Goal: Task Accomplishment & Management: Complete application form

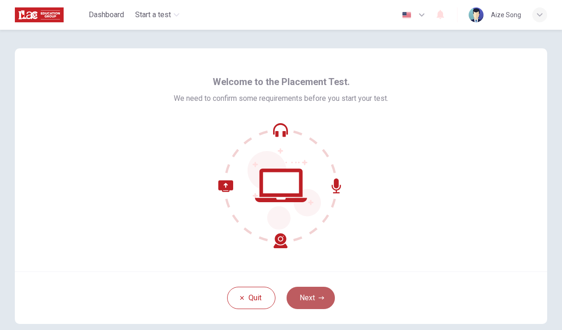
click at [312, 302] on button "Next" at bounding box center [311, 298] width 48 height 22
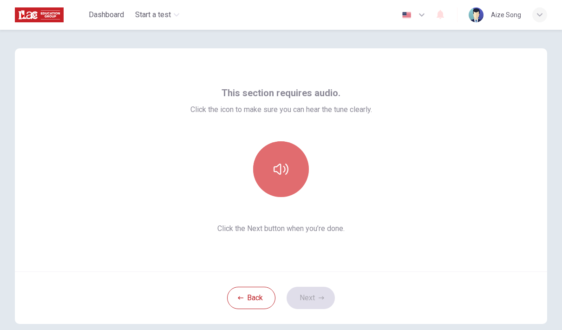
click at [260, 161] on button "button" at bounding box center [281, 169] width 56 height 56
click at [254, 171] on button "button" at bounding box center [281, 169] width 56 height 56
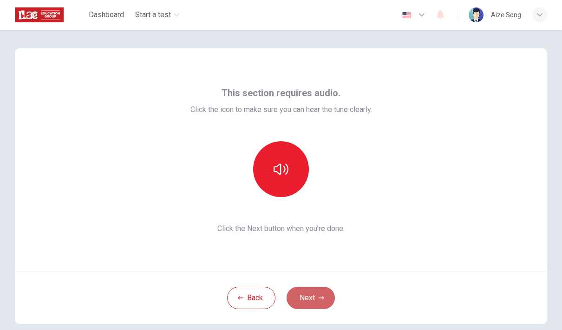
click at [307, 296] on button "Next" at bounding box center [311, 298] width 48 height 22
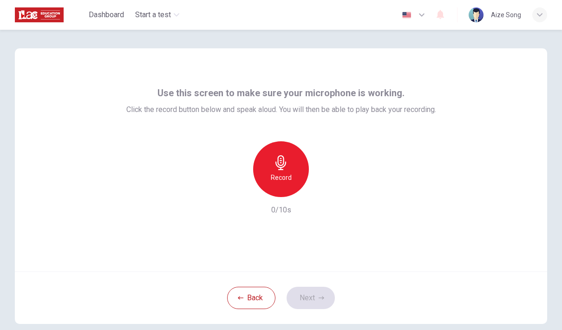
click at [260, 78] on div "Use this screen to make sure your microphone is working. Click the record butto…" at bounding box center [281, 159] width 532 height 223
click at [258, 308] on button "Back" at bounding box center [251, 298] width 48 height 22
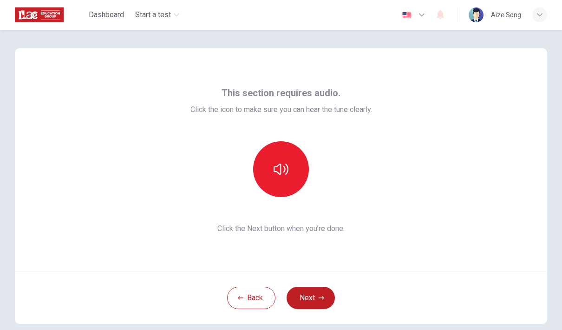
click at [423, 20] on icon "button" at bounding box center [421, 14] width 11 height 11
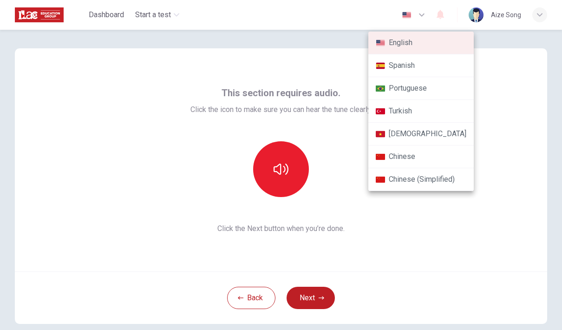
click at [418, 159] on li "Chinese" at bounding box center [420, 156] width 105 height 23
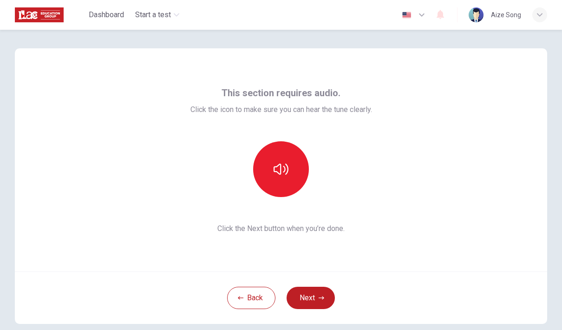
type input "zh"
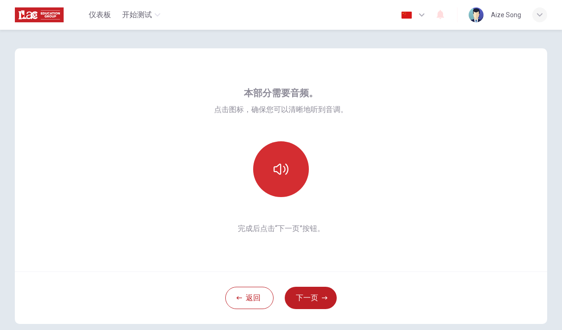
click at [267, 179] on button "button" at bounding box center [281, 169] width 56 height 56
click at [275, 181] on button "button" at bounding box center [281, 169] width 56 height 56
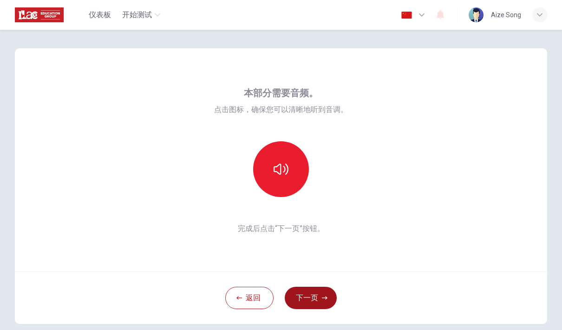
click at [318, 301] on button "下一页" at bounding box center [311, 298] width 52 height 22
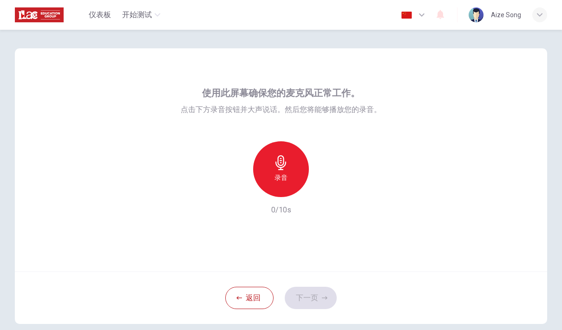
click at [273, 182] on div "录音" at bounding box center [281, 169] width 56 height 56
click at [314, 293] on button "下一页" at bounding box center [311, 298] width 52 height 22
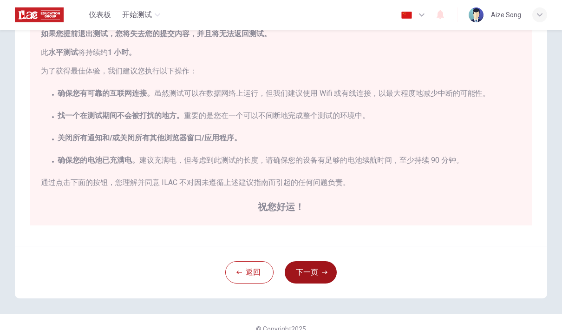
scroll to position [91, 0]
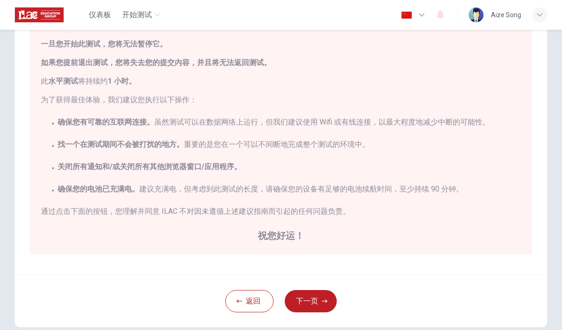
click at [320, 280] on div "返回 下一页" at bounding box center [281, 300] width 532 height 52
click at [301, 307] on button "下一页" at bounding box center [311, 301] width 52 height 22
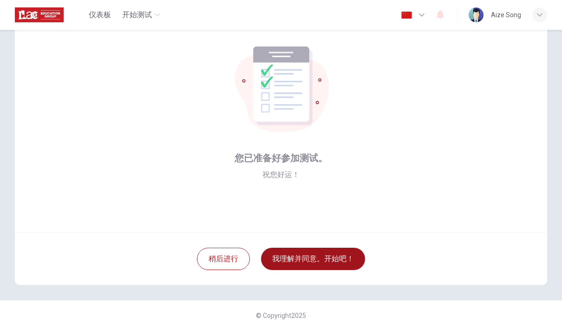
click at [297, 264] on button "我理解并同意。开始吧！" at bounding box center [313, 259] width 104 height 22
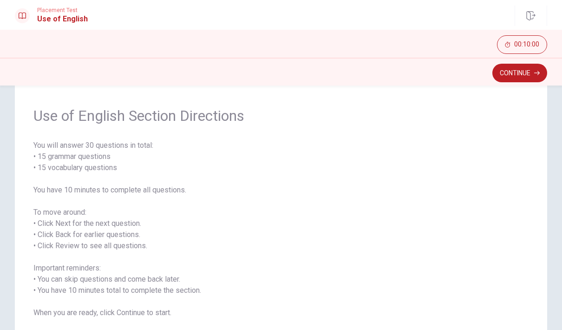
scroll to position [33, 0]
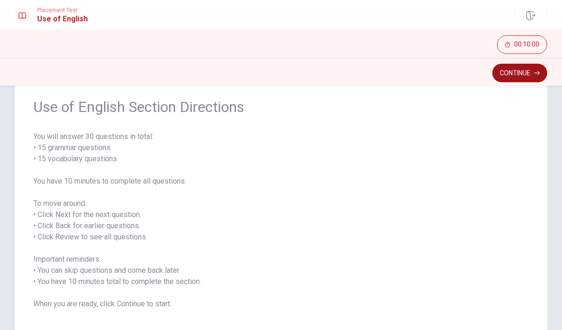
click at [535, 80] on button "Continue" at bounding box center [519, 73] width 55 height 19
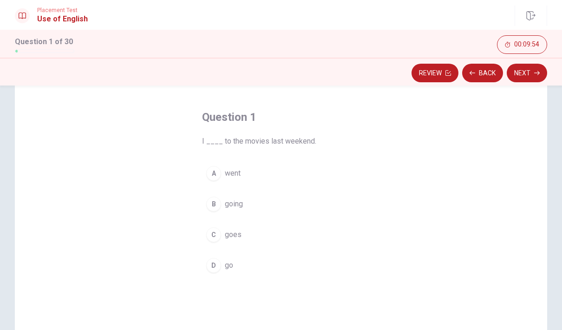
click at [211, 175] on div "A" at bounding box center [213, 173] width 15 height 15
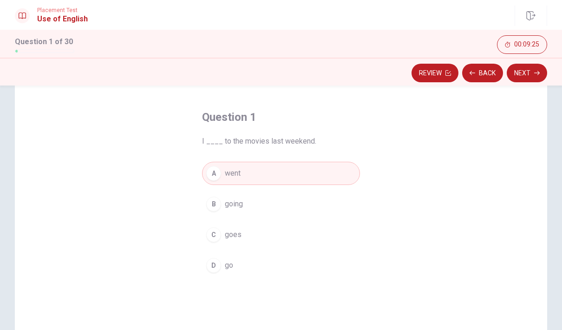
click at [520, 78] on button "Next" at bounding box center [527, 73] width 40 height 19
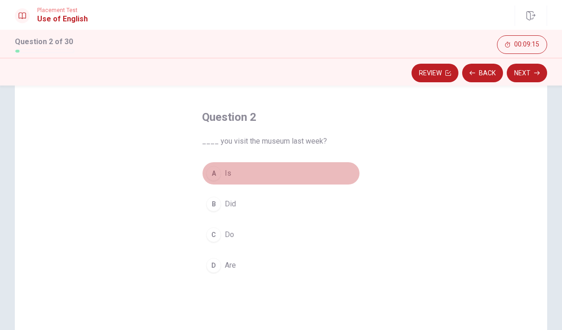
click at [248, 175] on button "A Is" at bounding box center [281, 173] width 158 height 23
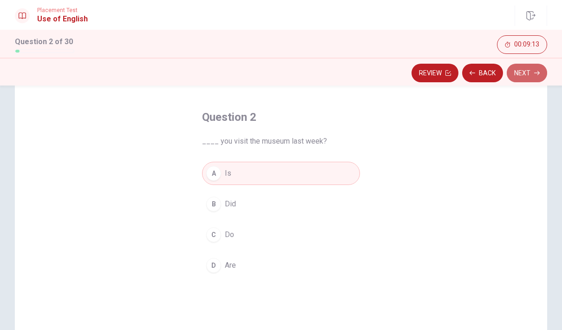
click at [533, 73] on button "Next" at bounding box center [527, 73] width 40 height 19
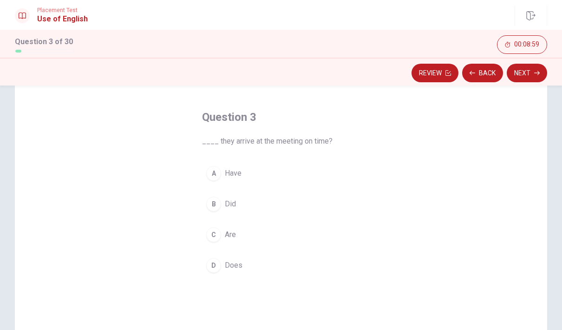
click at [270, 162] on button "A Have" at bounding box center [281, 173] width 158 height 23
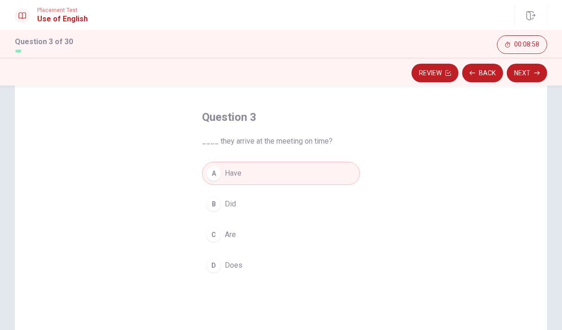
click at [518, 82] on div "Review Back Next" at bounding box center [281, 72] width 562 height 28
click at [522, 72] on button "Next" at bounding box center [527, 73] width 40 height 19
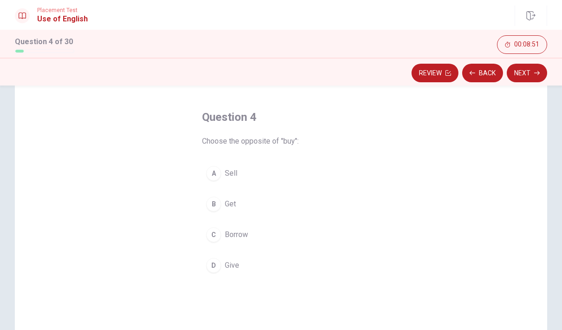
click at [228, 173] on span "Sell" at bounding box center [231, 173] width 13 height 11
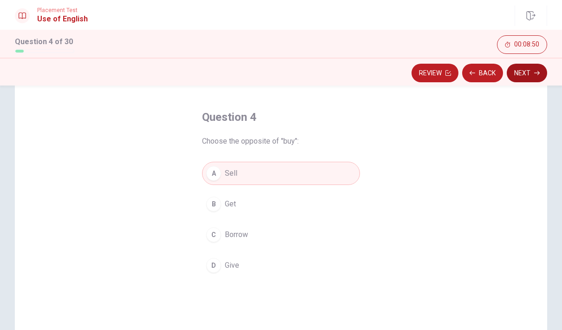
click at [527, 74] on button "Next" at bounding box center [527, 73] width 40 height 19
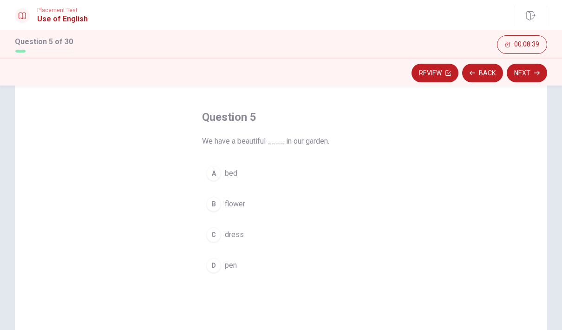
click at [229, 174] on span "bed" at bounding box center [231, 173] width 13 height 11
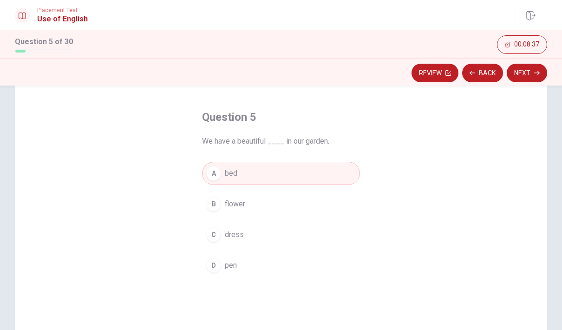
click at [262, 206] on button "B flower" at bounding box center [281, 203] width 158 height 23
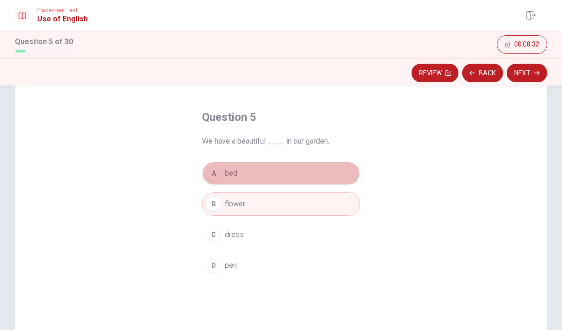
click at [304, 182] on button "A bed" at bounding box center [281, 173] width 158 height 23
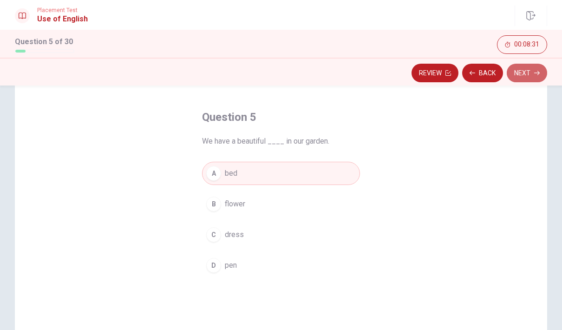
click at [534, 74] on icon "button" at bounding box center [537, 73] width 6 height 6
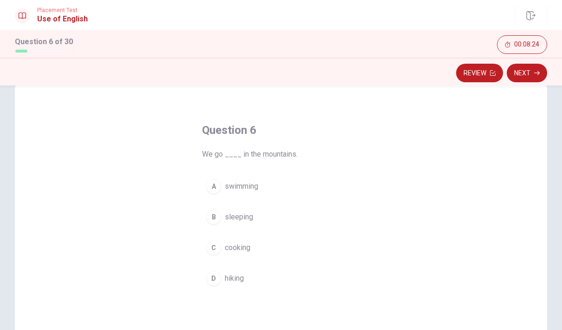
scroll to position [20, 0]
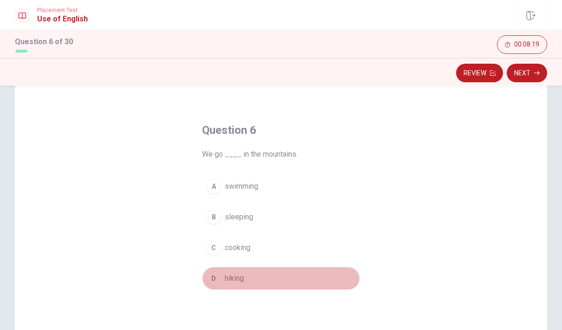
click at [244, 276] on span "hiking" at bounding box center [234, 278] width 19 height 11
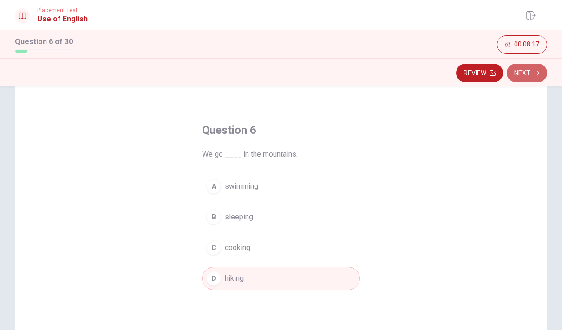
click at [519, 67] on button "Next" at bounding box center [527, 73] width 40 height 19
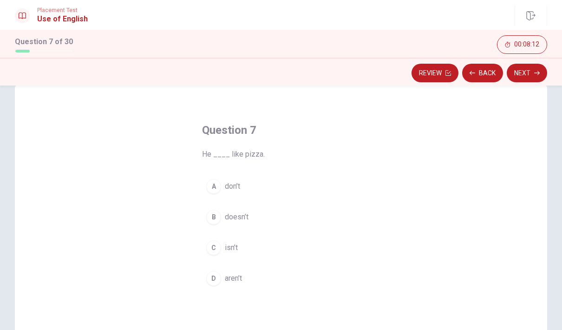
click at [237, 214] on span "doesn’t" at bounding box center [237, 216] width 24 height 11
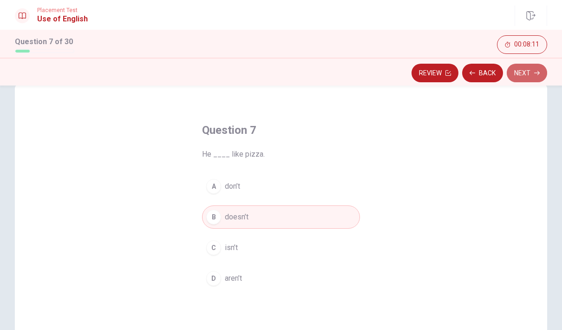
click at [516, 74] on button "Next" at bounding box center [527, 73] width 40 height 19
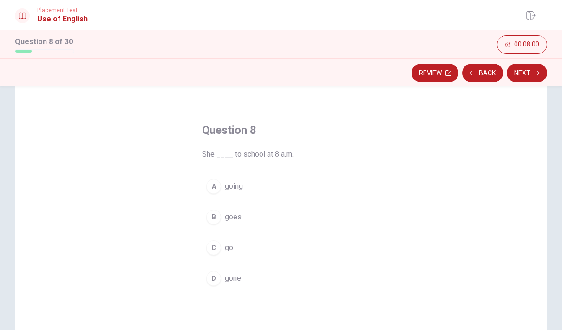
click at [222, 231] on div "A going B goes C go D gone" at bounding box center [281, 232] width 158 height 115
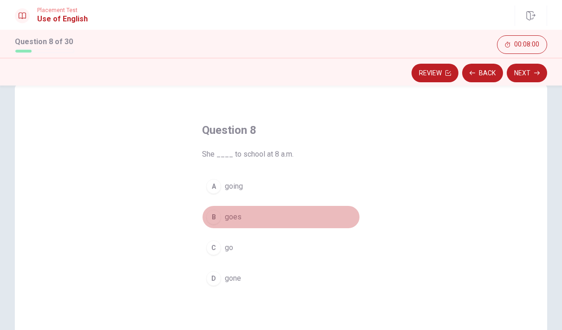
click at [223, 215] on button "B goes" at bounding box center [281, 216] width 158 height 23
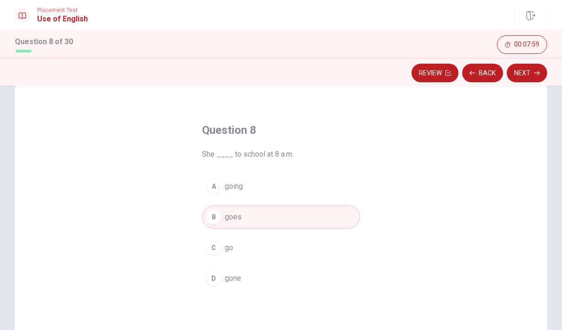
click at [542, 72] on button "Next" at bounding box center [527, 73] width 40 height 19
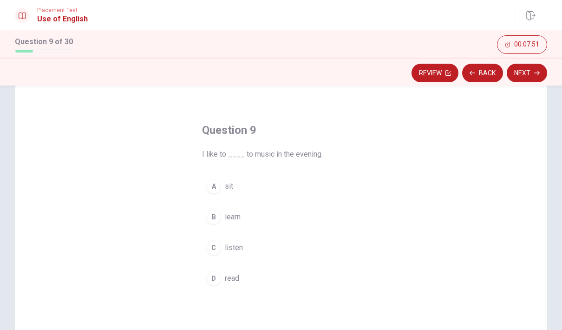
click at [206, 257] on div "A sit B learn C listen D read" at bounding box center [281, 232] width 158 height 115
click at [215, 252] on div "C" at bounding box center [213, 247] width 15 height 15
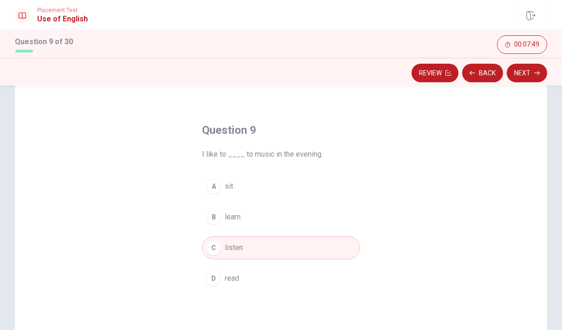
click at [516, 72] on button "Next" at bounding box center [527, 73] width 40 height 19
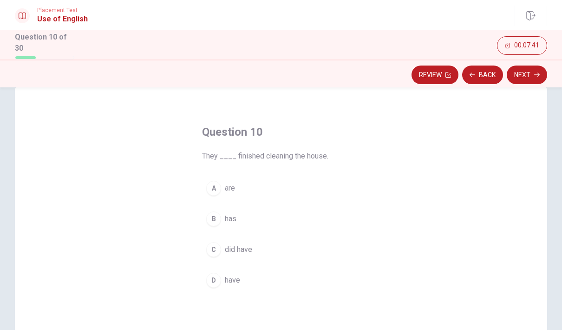
click at [216, 276] on div "D" at bounding box center [213, 280] width 15 height 15
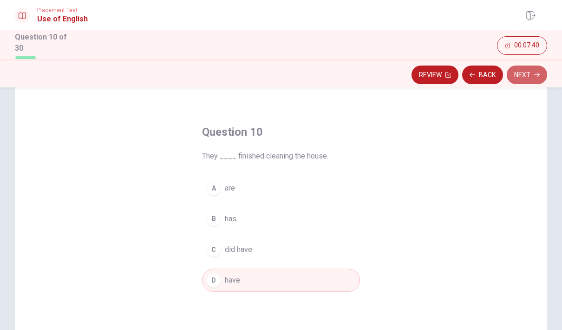
click at [529, 71] on button "Next" at bounding box center [527, 74] width 40 height 19
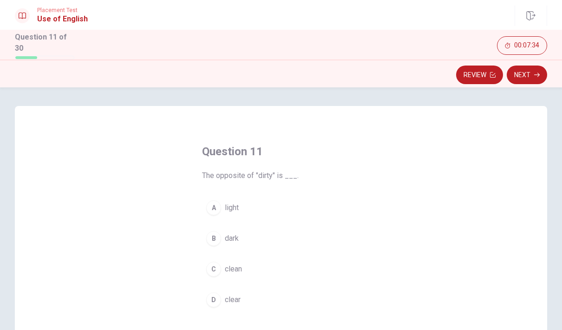
scroll to position [7, 0]
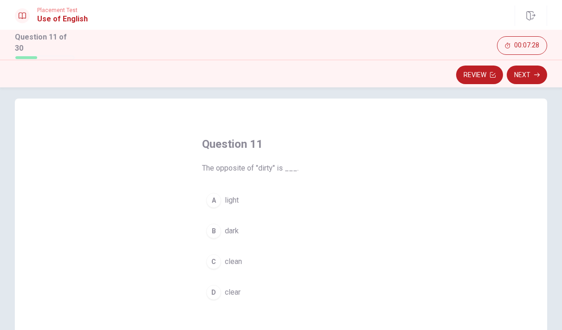
click at [230, 265] on span "clean" at bounding box center [233, 261] width 17 height 11
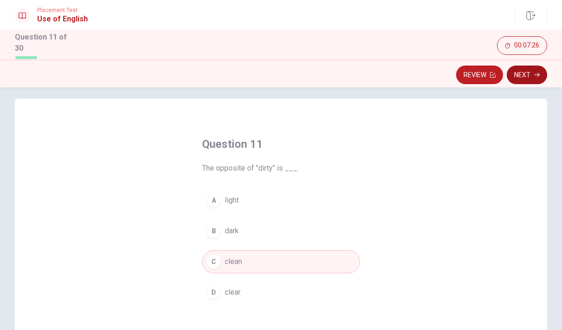
click at [529, 77] on button "Next" at bounding box center [527, 74] width 40 height 19
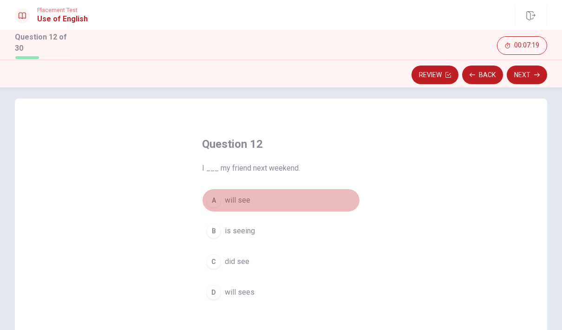
click at [269, 205] on button "A will see" at bounding box center [281, 200] width 158 height 23
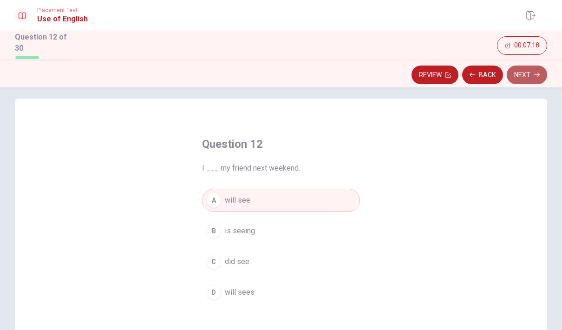
click at [526, 74] on button "Next" at bounding box center [527, 74] width 40 height 19
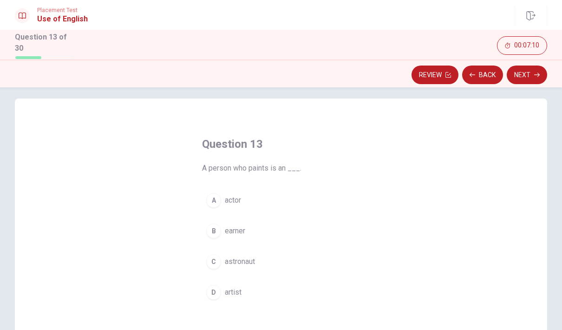
click at [226, 287] on span "artist" at bounding box center [233, 292] width 17 height 11
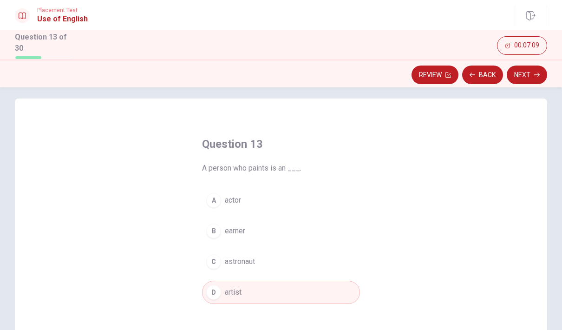
click at [519, 74] on button "Next" at bounding box center [527, 74] width 40 height 19
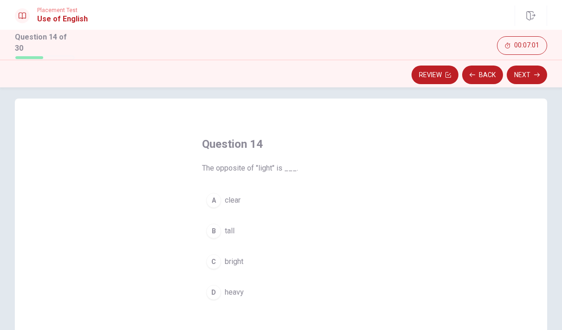
click at [219, 295] on div "D" at bounding box center [213, 292] width 15 height 15
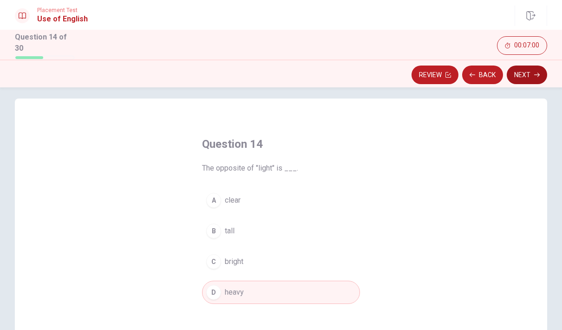
click at [516, 73] on button "Next" at bounding box center [527, 74] width 40 height 19
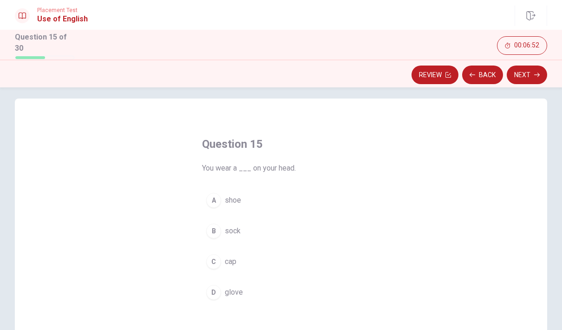
click at [202, 258] on div "Question 15 You wear a ___ on your head. A shoe B sock C cap D glove" at bounding box center [280, 220] width 195 height 197
click at [219, 259] on div "C" at bounding box center [213, 261] width 15 height 15
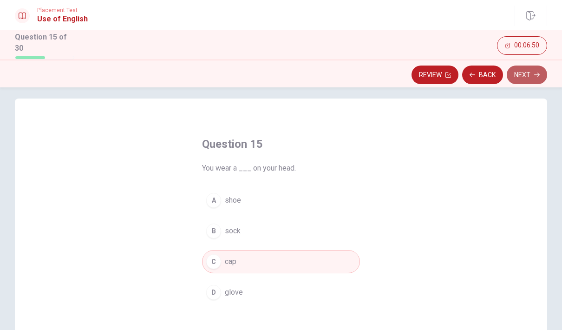
click at [518, 72] on button "Next" at bounding box center [527, 74] width 40 height 19
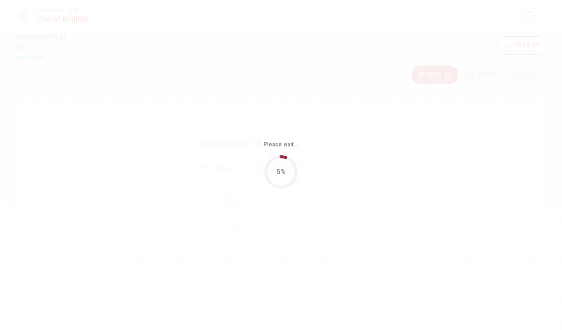
scroll to position [0, 0]
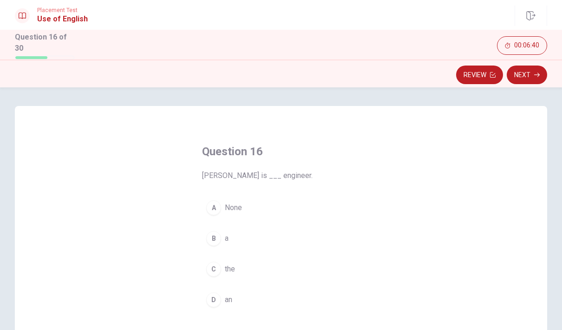
click at [232, 305] on button "D an" at bounding box center [281, 299] width 158 height 23
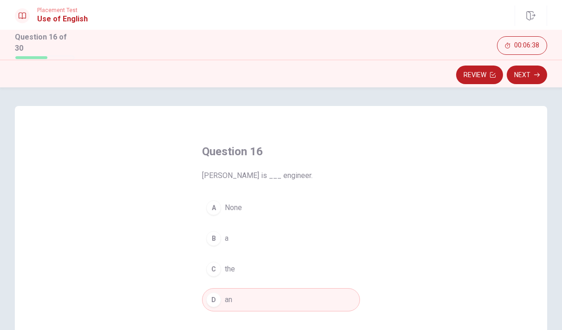
click at [528, 74] on button "Next" at bounding box center [527, 74] width 40 height 19
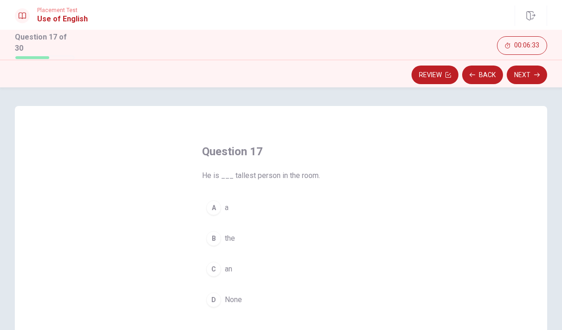
click at [244, 257] on button "C an" at bounding box center [281, 268] width 158 height 23
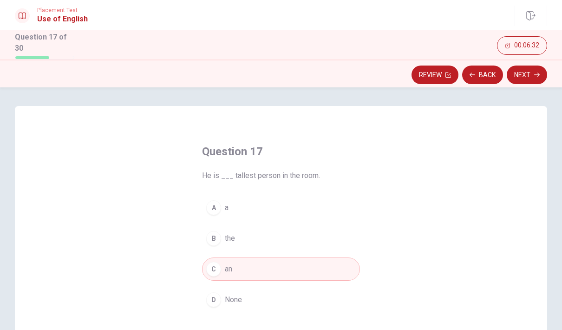
click at [247, 245] on button "B the" at bounding box center [281, 238] width 158 height 23
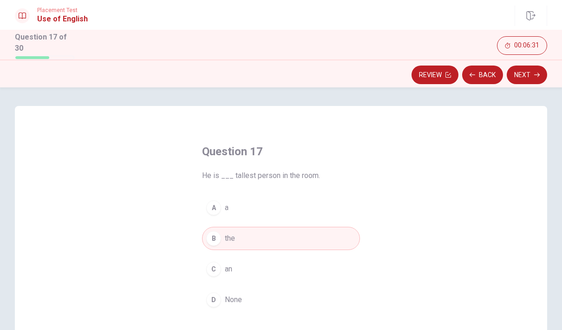
click at [530, 73] on button "Next" at bounding box center [527, 74] width 40 height 19
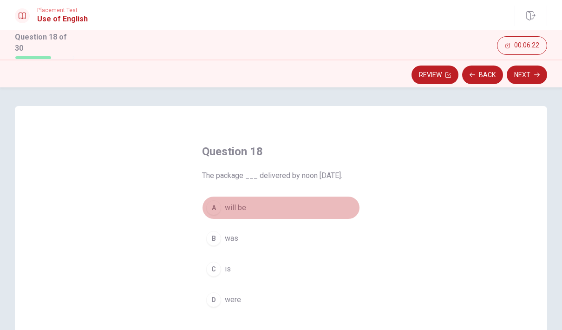
click at [294, 203] on button "A will be" at bounding box center [281, 207] width 158 height 23
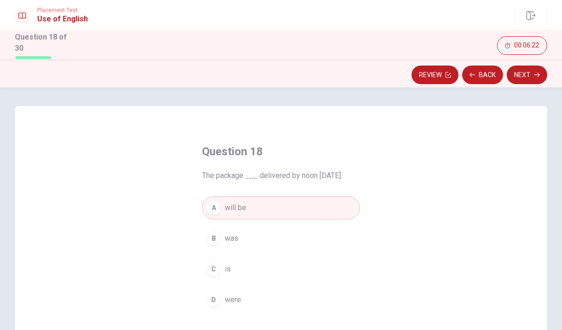
click at [535, 73] on icon "button" at bounding box center [537, 75] width 6 height 4
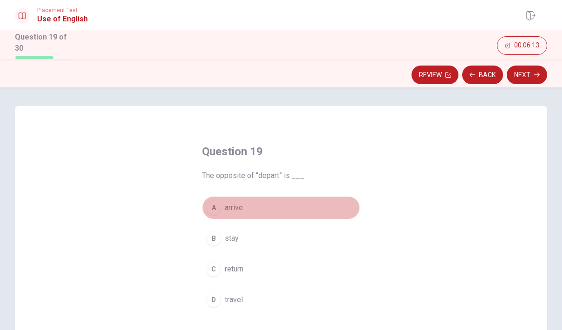
click at [279, 196] on button "A arrive" at bounding box center [281, 207] width 158 height 23
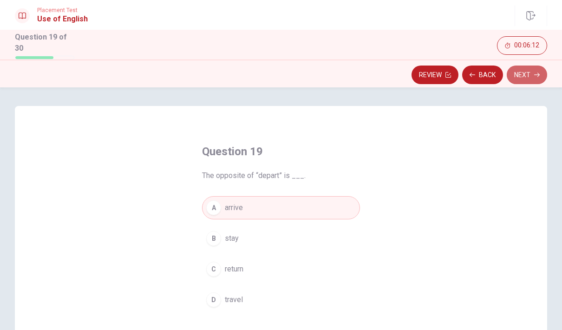
click at [524, 74] on button "Next" at bounding box center [527, 74] width 40 height 19
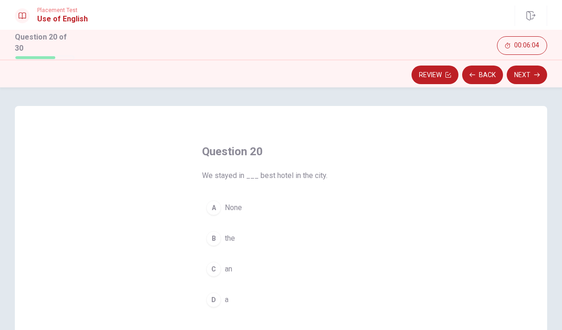
click at [293, 236] on button "B the" at bounding box center [281, 238] width 158 height 23
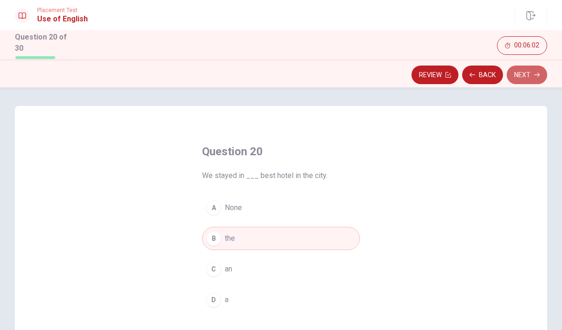
click at [524, 78] on button "Next" at bounding box center [527, 74] width 40 height 19
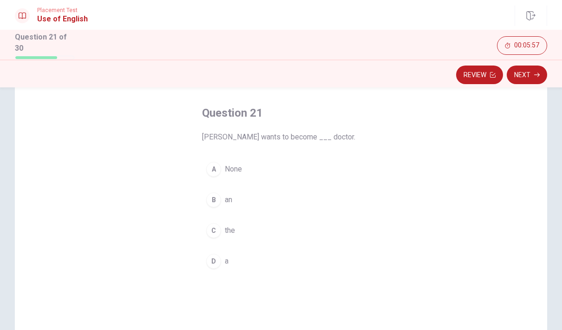
scroll to position [39, 0]
click at [234, 265] on button "D a" at bounding box center [281, 260] width 158 height 23
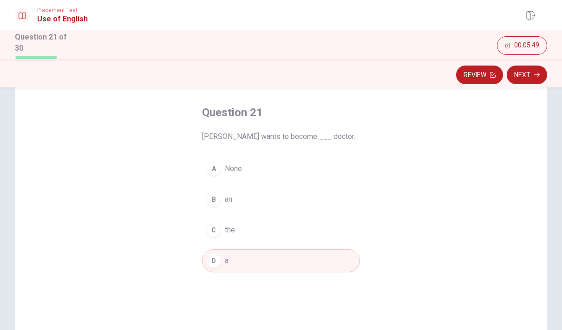
click at [531, 70] on button "Next" at bounding box center [527, 74] width 40 height 19
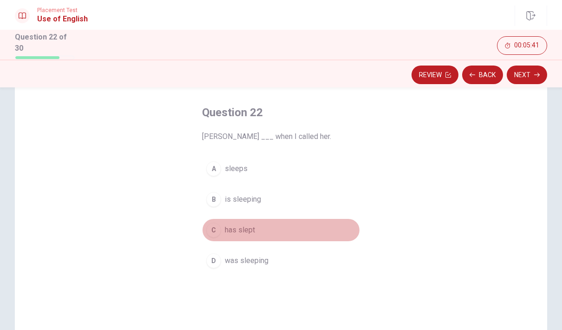
drag, startPoint x: 281, startPoint y: 227, endPoint x: 281, endPoint y: 236, distance: 9.3
click at [281, 227] on button "C has slept" at bounding box center [281, 229] width 158 height 23
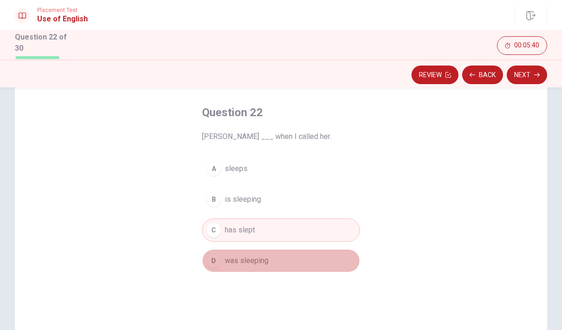
click at [280, 257] on button "D was sleeping" at bounding box center [281, 260] width 158 height 23
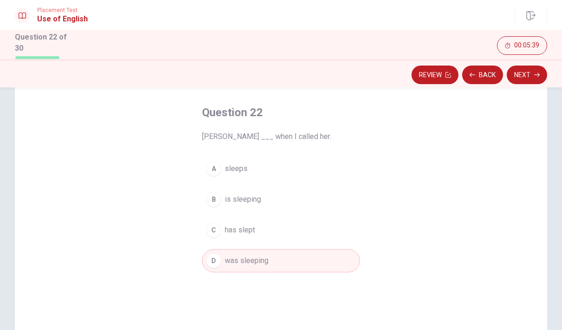
click at [532, 76] on button "Next" at bounding box center [527, 74] width 40 height 19
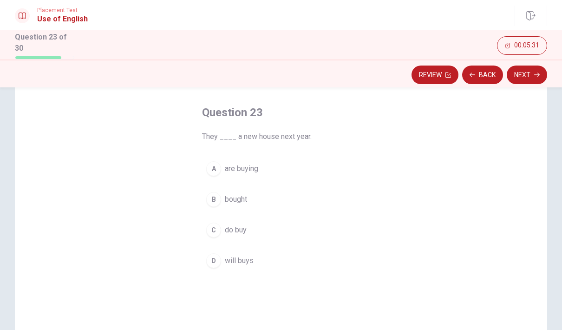
click at [280, 172] on button "A are buying" at bounding box center [281, 168] width 158 height 23
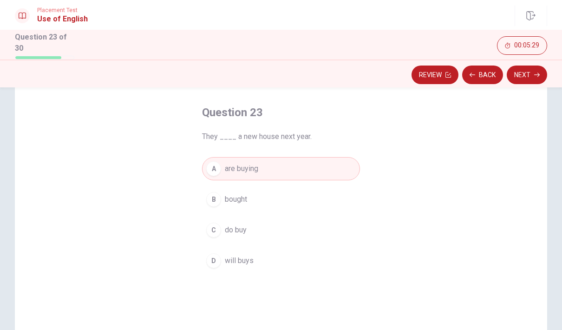
click at [531, 71] on button "Next" at bounding box center [527, 74] width 40 height 19
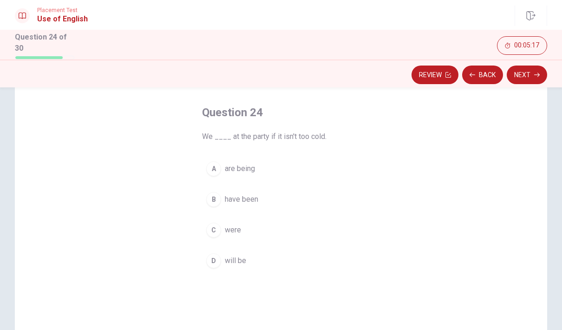
click at [215, 263] on div "D" at bounding box center [213, 260] width 15 height 15
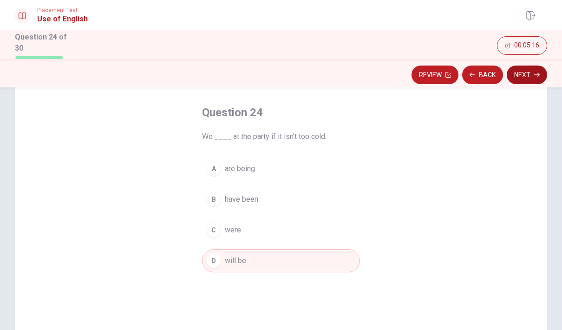
click at [531, 72] on button "Next" at bounding box center [527, 74] width 40 height 19
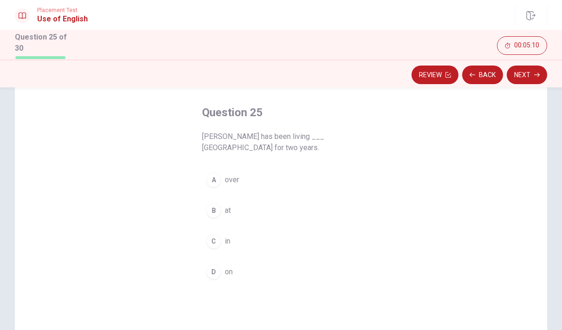
click at [285, 214] on button "B at" at bounding box center [281, 210] width 158 height 23
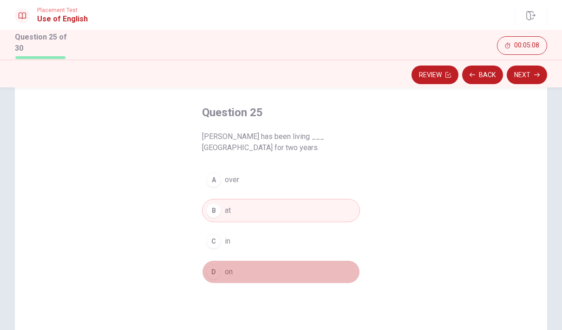
click at [249, 280] on button "D on" at bounding box center [281, 271] width 158 height 23
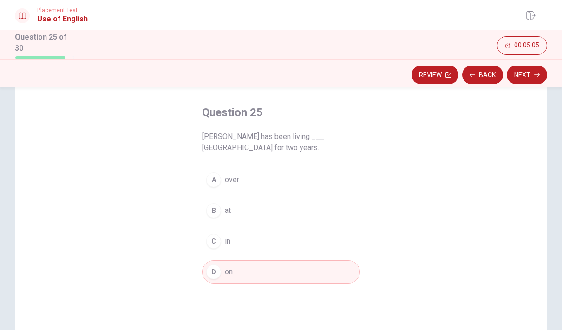
click at [270, 241] on button "C in" at bounding box center [281, 240] width 158 height 23
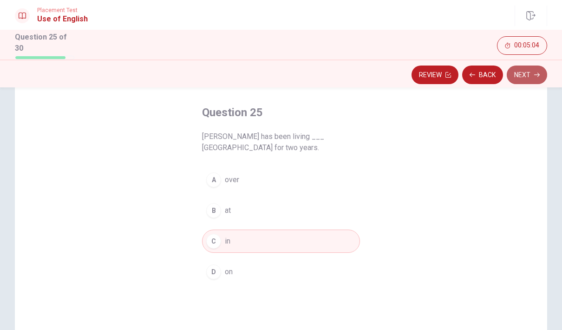
click at [519, 66] on button "Next" at bounding box center [527, 74] width 40 height 19
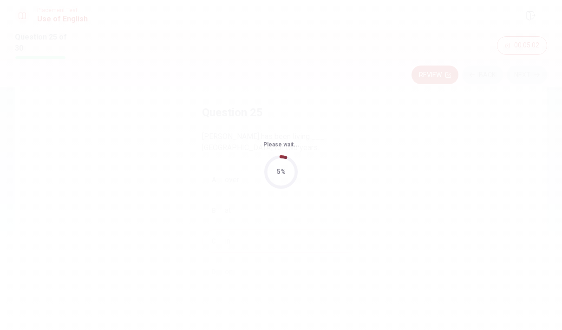
scroll to position [0, 0]
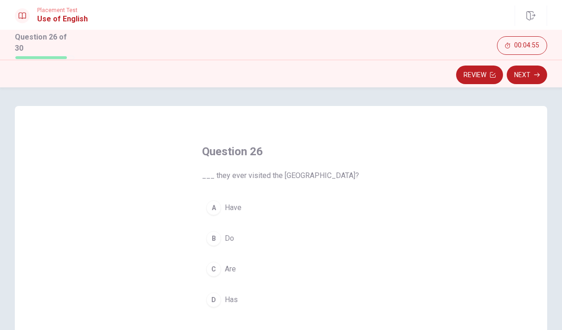
click at [293, 201] on button "A Have" at bounding box center [281, 207] width 158 height 23
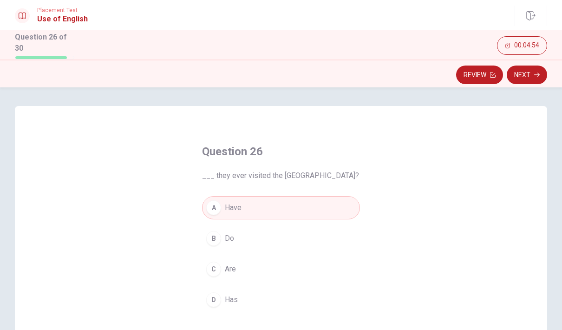
click at [535, 72] on icon "button" at bounding box center [537, 75] width 6 height 6
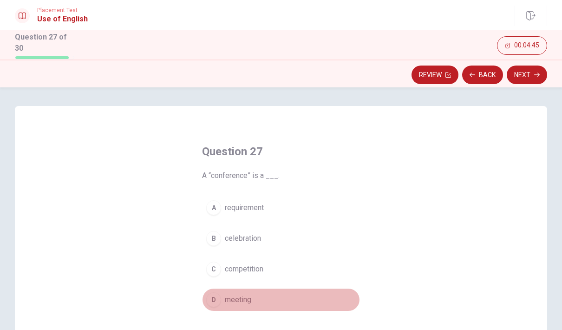
click at [219, 307] on button "D meeting" at bounding box center [281, 299] width 158 height 23
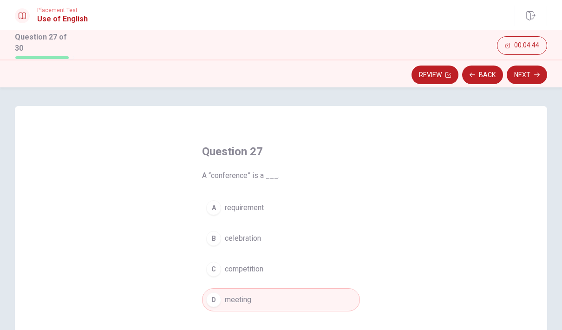
click at [527, 69] on button "Next" at bounding box center [527, 74] width 40 height 19
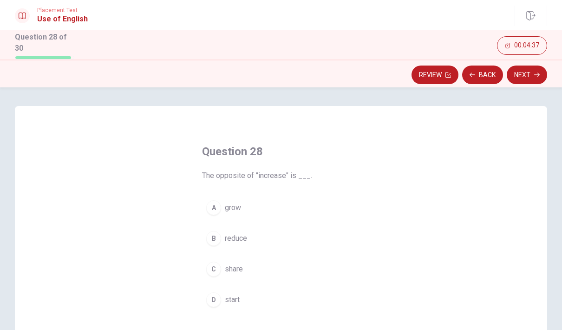
click at [225, 241] on span "reduce" at bounding box center [236, 238] width 22 height 11
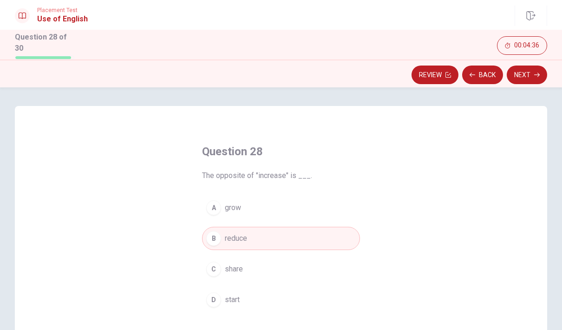
click at [528, 71] on button "Next" at bounding box center [527, 74] width 40 height 19
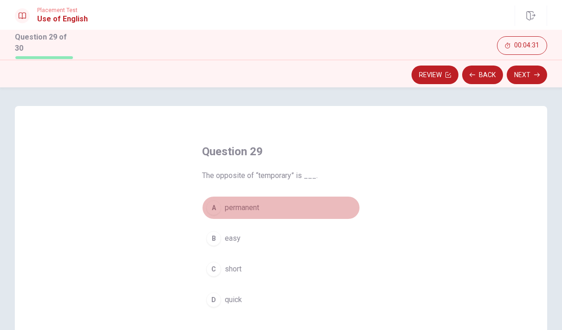
click at [301, 215] on button "A permanent" at bounding box center [281, 207] width 158 height 23
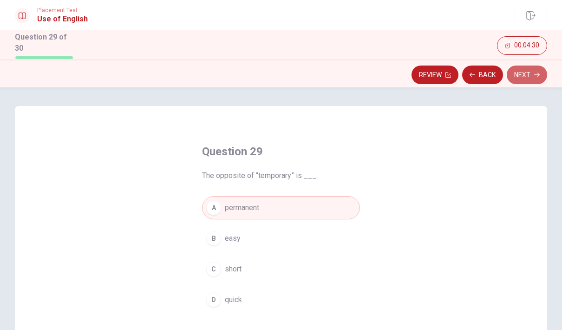
click at [526, 76] on button "Next" at bounding box center [527, 74] width 40 height 19
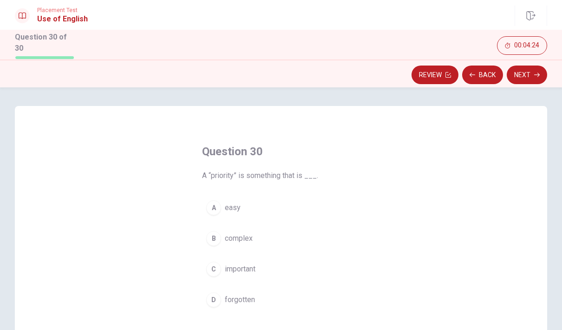
click at [261, 270] on button "C important" at bounding box center [281, 268] width 158 height 23
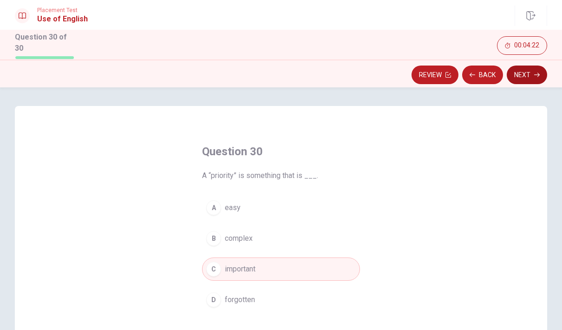
click at [527, 71] on button "Next" at bounding box center [527, 74] width 40 height 19
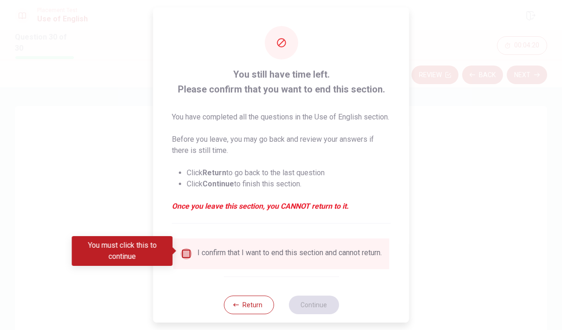
click at [181, 251] on input "You must click this to continue" at bounding box center [186, 253] width 11 height 11
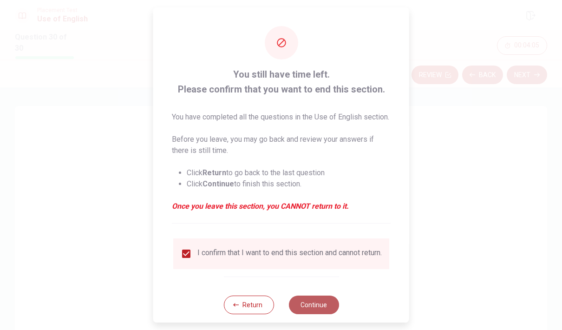
click at [307, 313] on button "Continue" at bounding box center [313, 304] width 50 height 19
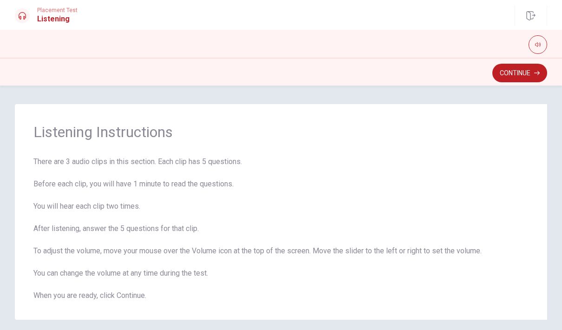
click at [507, 71] on button "Continue" at bounding box center [519, 73] width 55 height 19
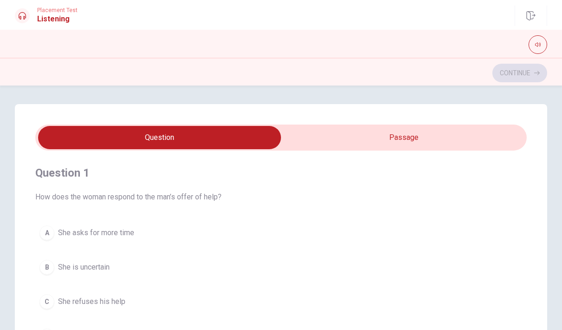
scroll to position [4, 0]
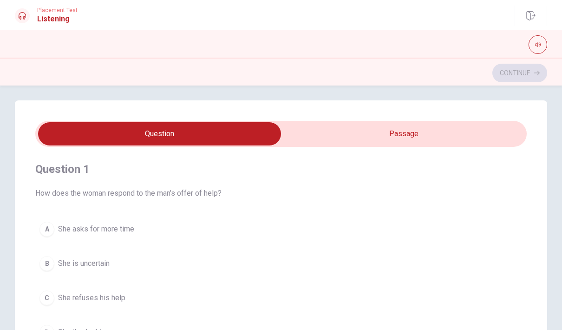
type input "6"
click at [397, 127] on input "checkbox" at bounding box center [159, 133] width 737 height 23
checkbox input "true"
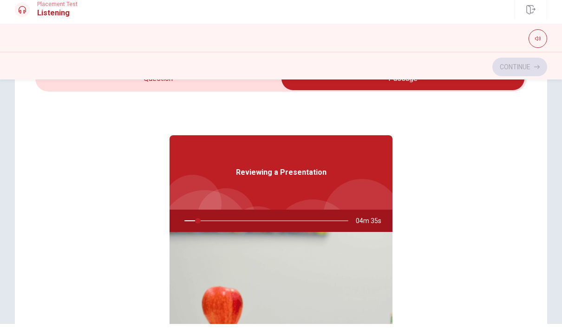
scroll to position [0, 0]
type input "9"
click at [196, 90] on input "checkbox" at bounding box center [402, 84] width 737 height 23
checkbox input "false"
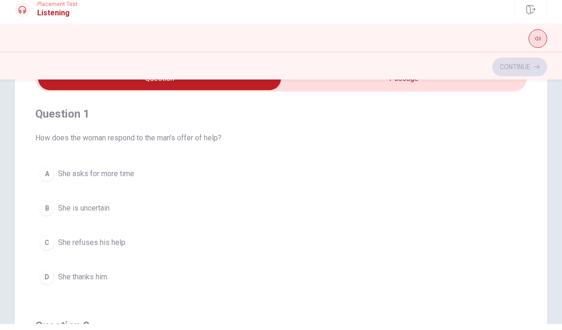
click at [536, 42] on icon "button" at bounding box center [538, 45] width 6 height 6
type input "21"
click at [377, 83] on input "checkbox" at bounding box center [159, 84] width 737 height 23
checkbox input "true"
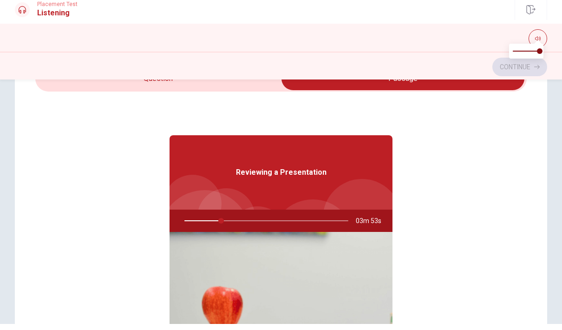
click at [235, 91] on span at bounding box center [280, 85] width 491 height 26
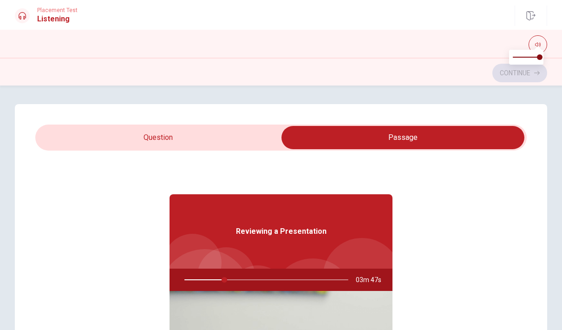
type input "25"
click at [68, 127] on input "checkbox" at bounding box center [402, 137] width 737 height 23
checkbox input "false"
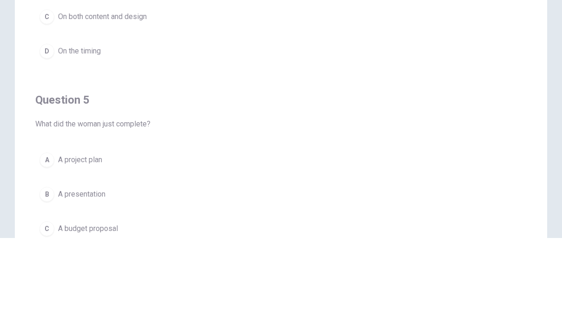
scroll to position [80, 0]
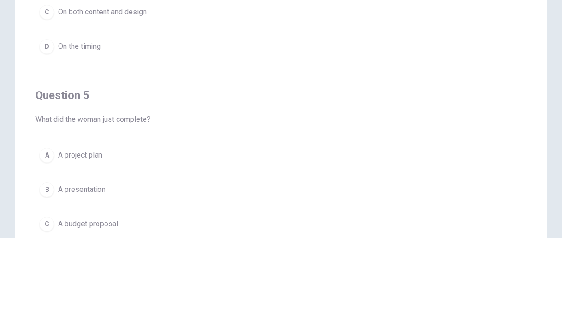
click at [40, 274] on div "B" at bounding box center [46, 281] width 15 height 15
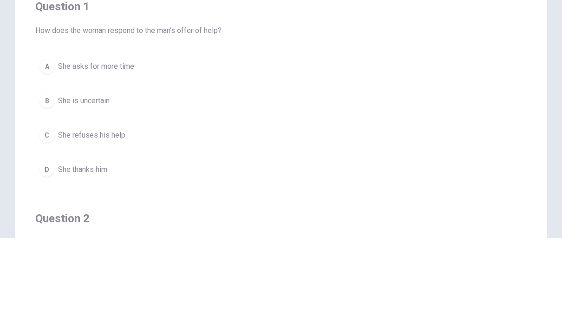
scroll to position [58, 0]
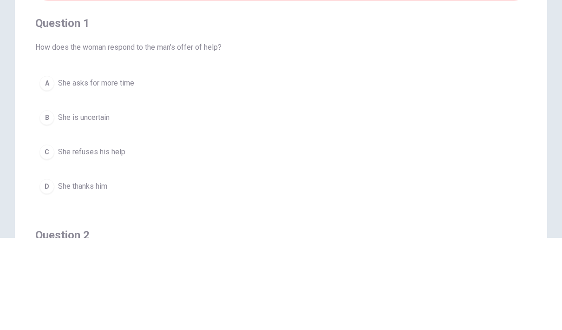
click at [61, 273] on span "She thanks him" at bounding box center [82, 278] width 49 height 11
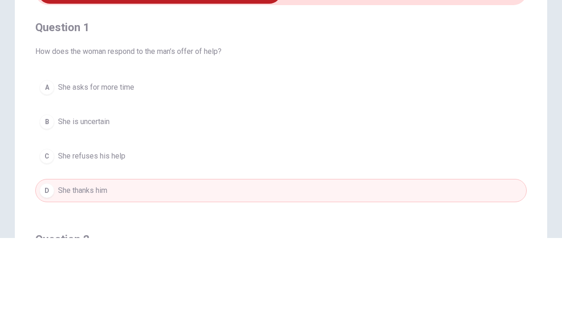
click at [42, 168] on button "A She asks for more time" at bounding box center [280, 179] width 491 height 23
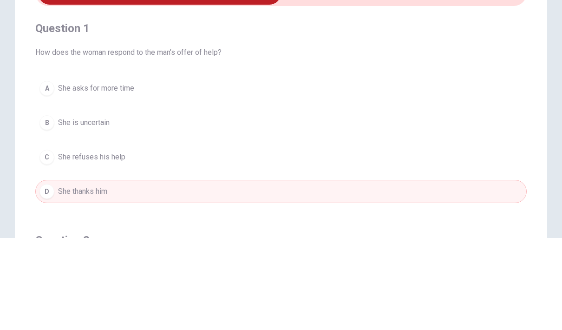
click at [45, 169] on button "A She asks for more time" at bounding box center [280, 180] width 491 height 23
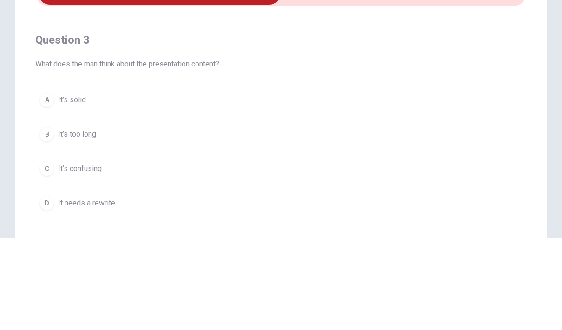
scroll to position [423, 0]
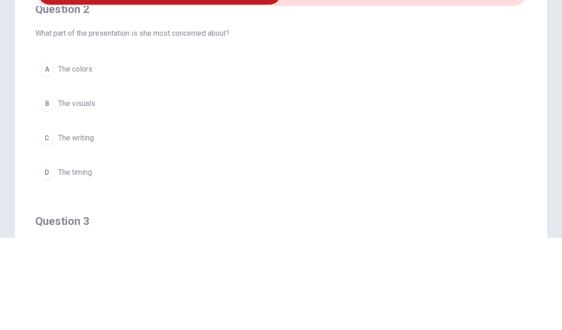
click at [49, 257] on div "D" at bounding box center [46, 264] width 15 height 15
click at [41, 221] on div "C" at bounding box center [46, 228] width 15 height 15
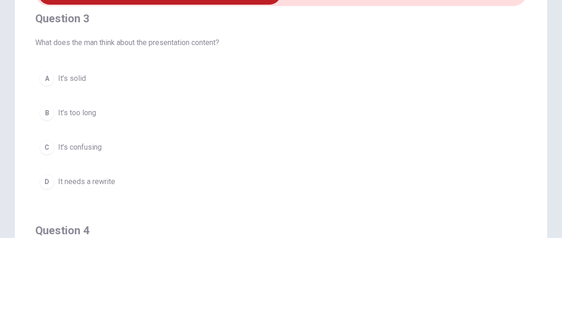
scroll to position [430, 0]
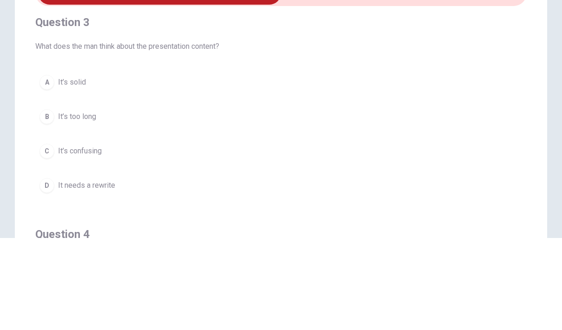
click at [46, 201] on div "B" at bounding box center [46, 208] width 15 height 15
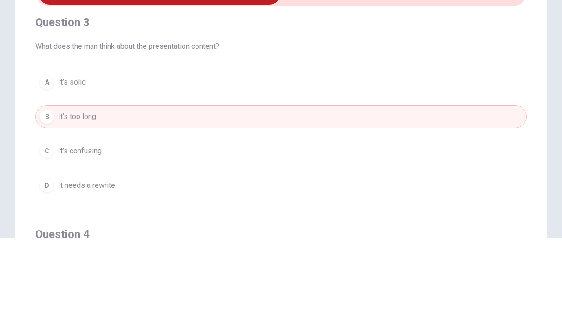
click at [46, 235] on div "C" at bounding box center [46, 242] width 15 height 15
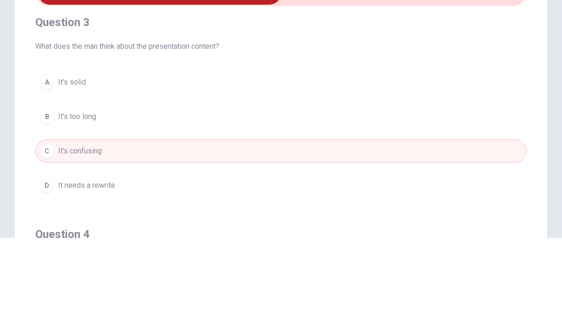
click at [49, 167] on div "A" at bounding box center [46, 174] width 15 height 15
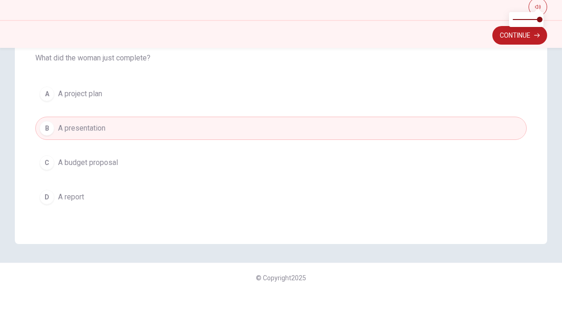
scroll to position [752, 0]
click at [520, 64] on button "Continue" at bounding box center [519, 73] width 55 height 19
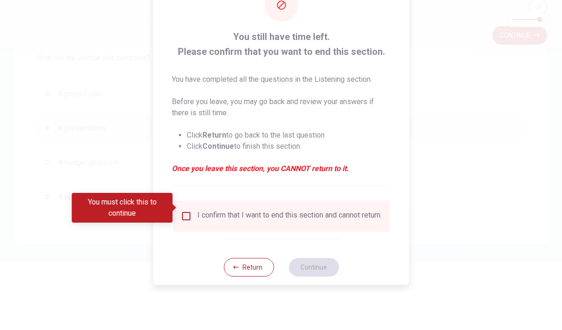
click at [181, 248] on input "You must click this to continue" at bounding box center [186, 253] width 11 height 11
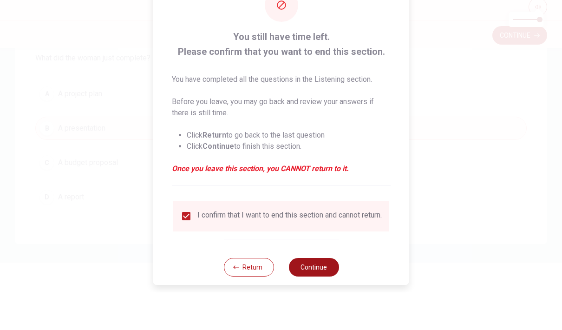
click at [296, 295] on button "Continue" at bounding box center [313, 304] width 50 height 19
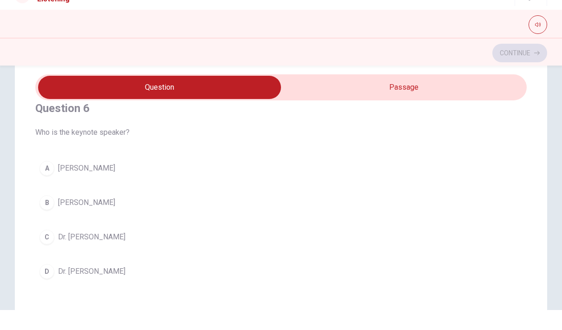
scroll to position [22, 0]
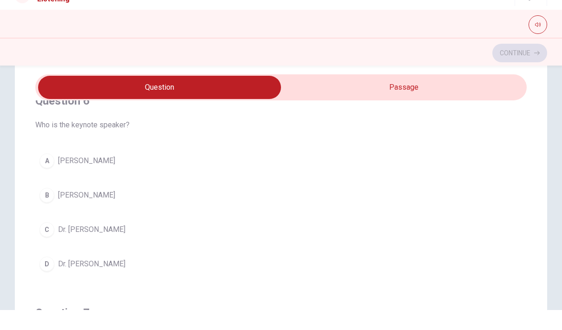
click at [416, 96] on input "checkbox" at bounding box center [159, 107] width 737 height 23
checkbox input "true"
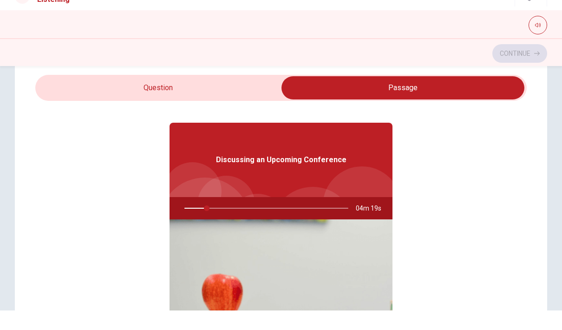
type input "14"
click at [190, 96] on input "checkbox" at bounding box center [402, 107] width 737 height 23
checkbox input "false"
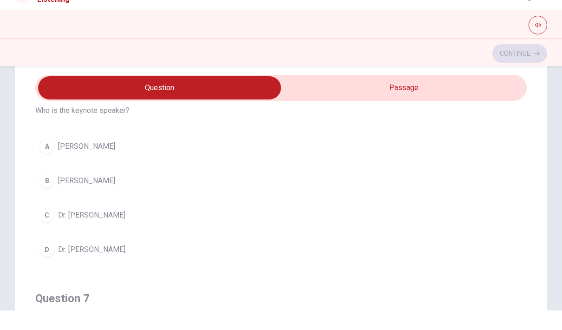
scroll to position [40, 0]
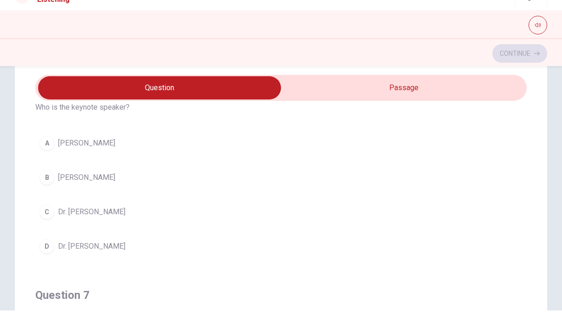
click at [35, 183] on div "A [PERSON_NAME] B [PERSON_NAME] C Dr. [PERSON_NAME] D Dr. [PERSON_NAME]" at bounding box center [280, 214] width 491 height 126
click at [53, 151] on button "A [PERSON_NAME]" at bounding box center [280, 162] width 491 height 23
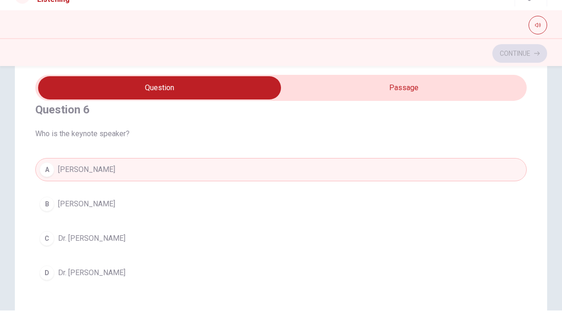
scroll to position [17, 0]
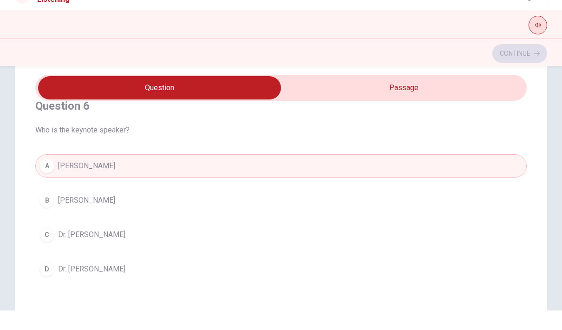
click at [535, 35] on button "button" at bounding box center [537, 44] width 19 height 19
type input "1"
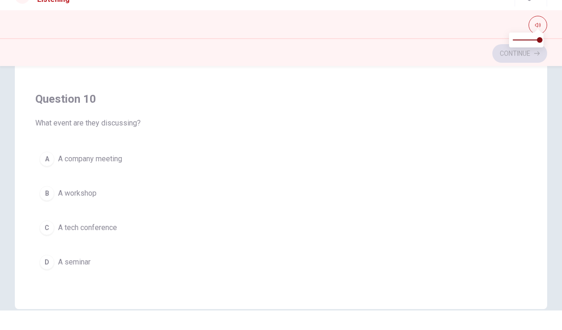
scroll to position [150, 0]
click at [471, 234] on button "C A tech conference" at bounding box center [280, 245] width 491 height 23
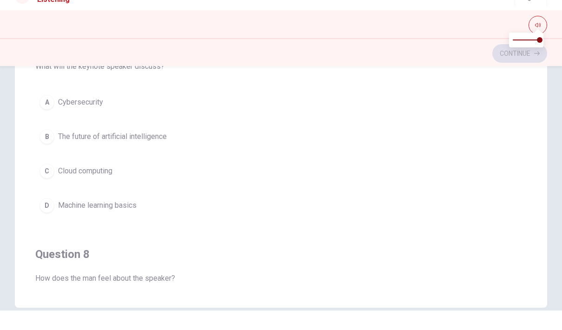
scroll to position [158, 0]
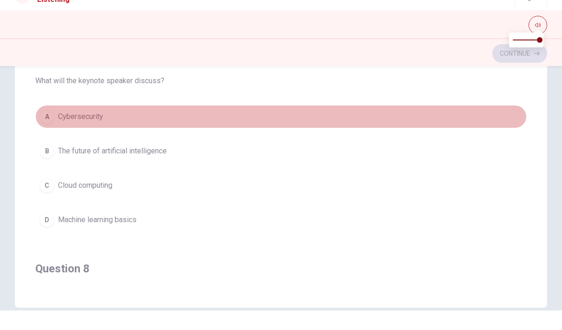
click at [189, 124] on button "A Cybersecurity" at bounding box center [280, 135] width 491 height 23
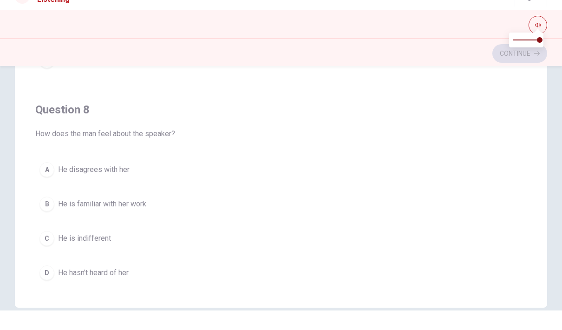
scroll to position [316, 0]
click at [132, 247] on button "C He is indifferent" at bounding box center [280, 258] width 491 height 23
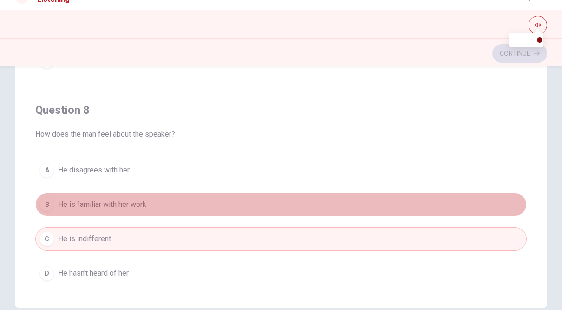
click at [130, 218] on span "He is familiar with her work" at bounding box center [102, 223] width 88 height 11
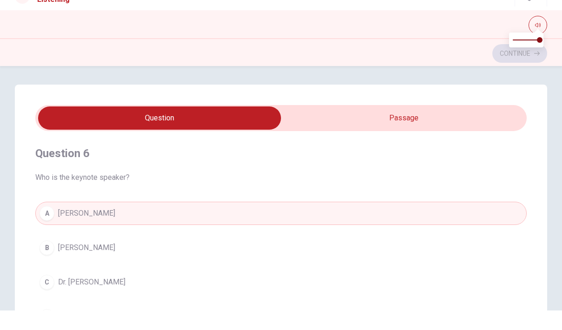
scroll to position [0, 0]
click at [367, 126] on input "checkbox" at bounding box center [159, 137] width 737 height 23
checkbox input "true"
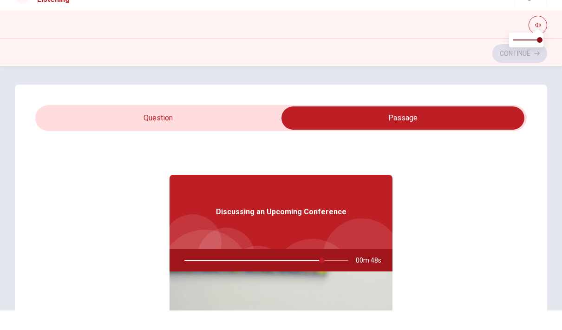
type input "84"
click at [99, 126] on input "checkbox" at bounding box center [402, 137] width 737 height 23
checkbox input "false"
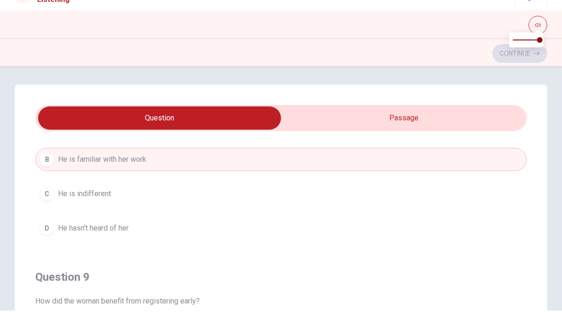
scroll to position [618, 0]
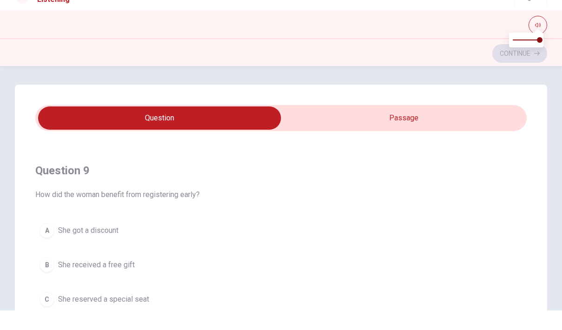
click at [60, 279] on span "She received a free gift" at bounding box center [96, 284] width 77 height 11
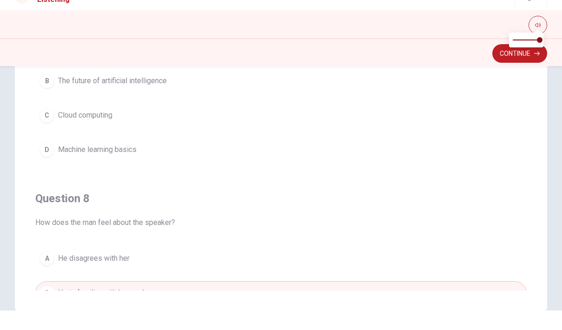
scroll to position [150, 0]
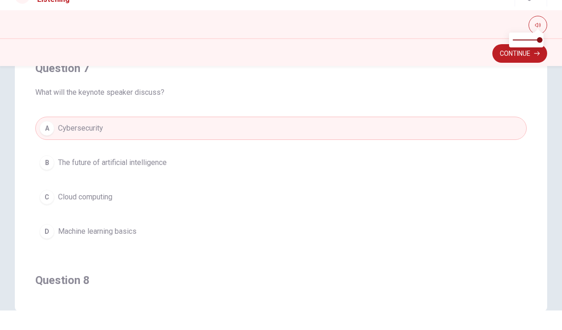
click at [50, 175] on div "B" at bounding box center [46, 182] width 15 height 15
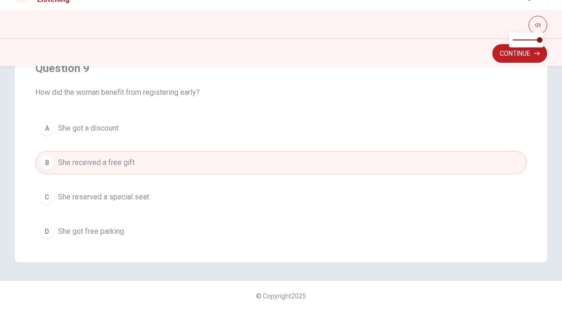
scroll to position [523, 0]
click at [44, 210] on div "C" at bounding box center [46, 217] width 15 height 15
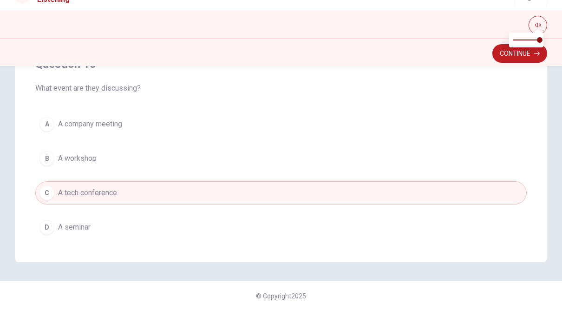
scroll to position [741, 0]
click at [204, 235] on button "D A seminar" at bounding box center [280, 246] width 491 height 23
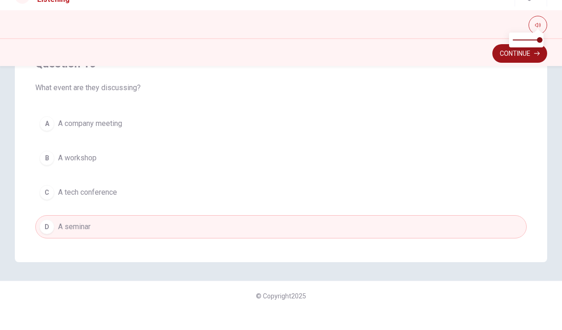
click at [509, 64] on button "Continue" at bounding box center [519, 73] width 55 height 19
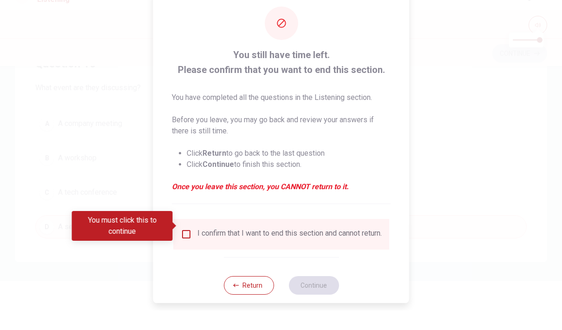
click at [181, 248] on input "You must click this to continue" at bounding box center [186, 253] width 11 height 11
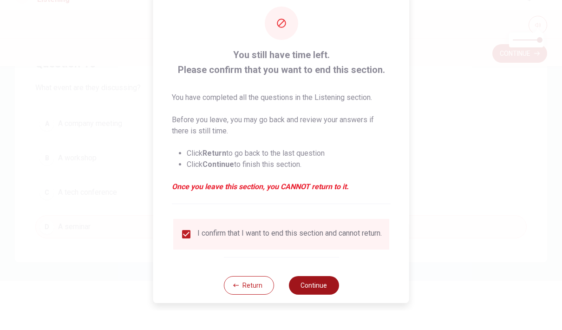
click at [320, 295] on button "Continue" at bounding box center [313, 304] width 50 height 19
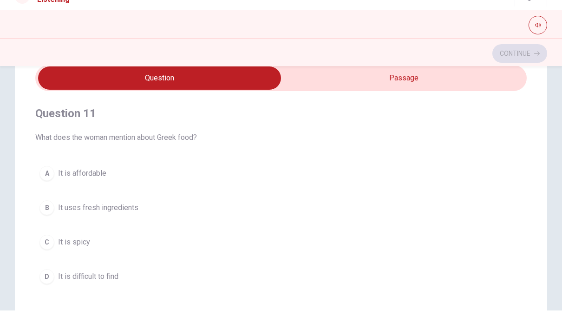
scroll to position [40, 0]
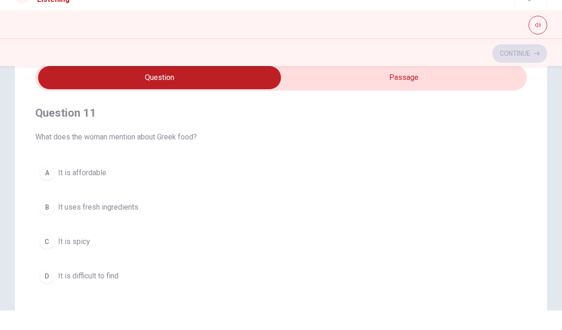
click at [36, 215] on button "B It uses fresh ingredients" at bounding box center [280, 226] width 491 height 23
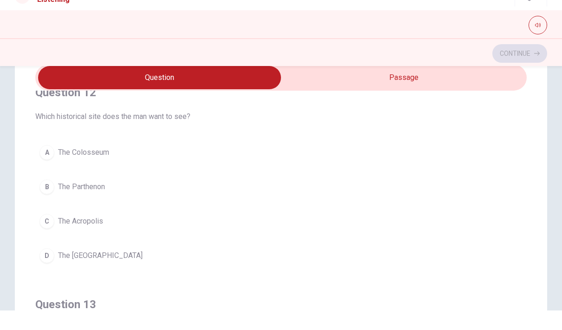
scroll to position [232, 0]
click at [100, 160] on button "A The Colosseum" at bounding box center [280, 171] width 491 height 23
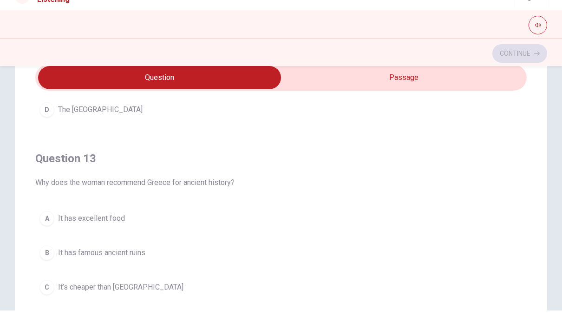
scroll to position [428, 0]
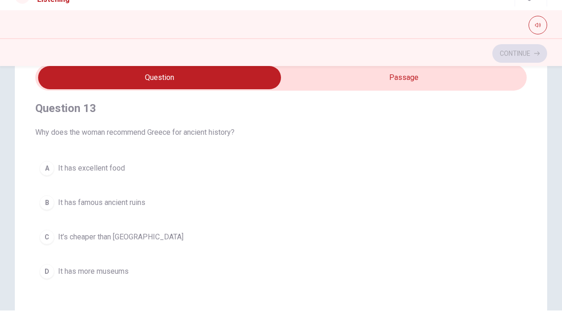
click at [43, 210] on button "B It has famous ancient ruins" at bounding box center [280, 221] width 491 height 23
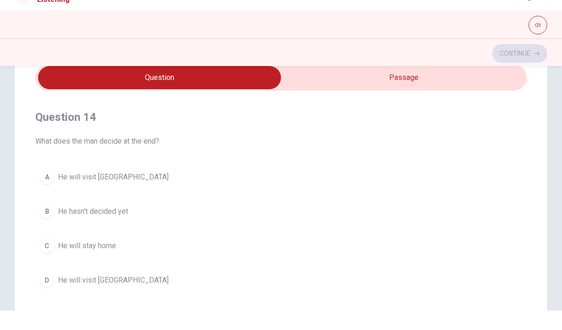
scroll to position [632, 0]
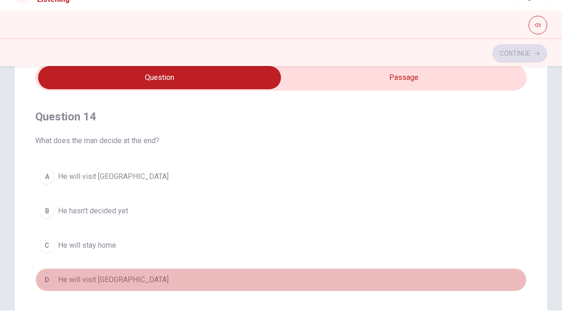
click at [75, 293] on span "He will visit [GEOGRAPHIC_DATA]" at bounding box center [113, 298] width 111 height 11
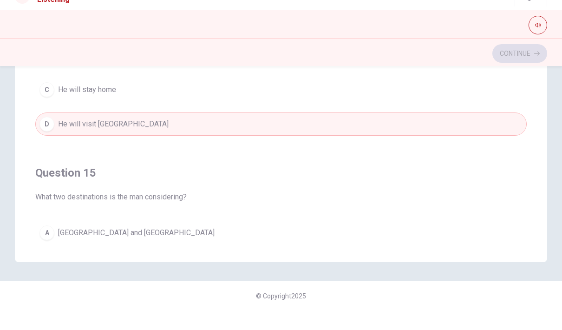
click at [51, 245] on div "A" at bounding box center [46, 252] width 15 height 15
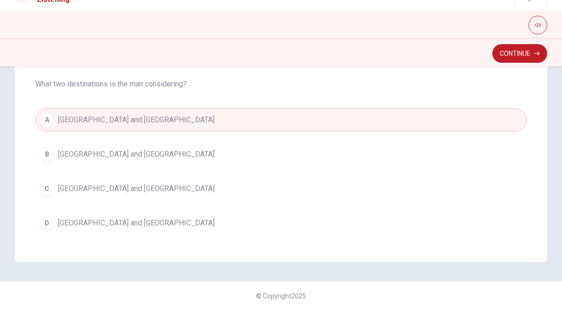
scroll to position [744, 0]
click at [81, 238] on span "[GEOGRAPHIC_DATA] and [GEOGRAPHIC_DATA]" at bounding box center [136, 243] width 157 height 11
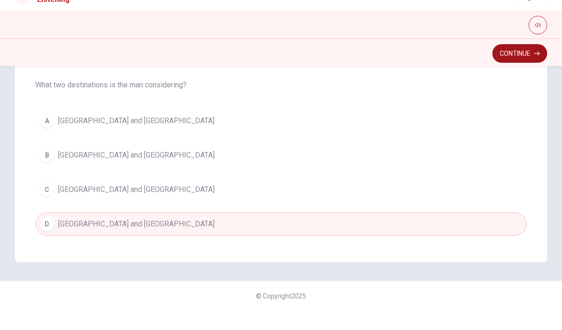
click at [514, 64] on button "Continue" at bounding box center [519, 73] width 55 height 19
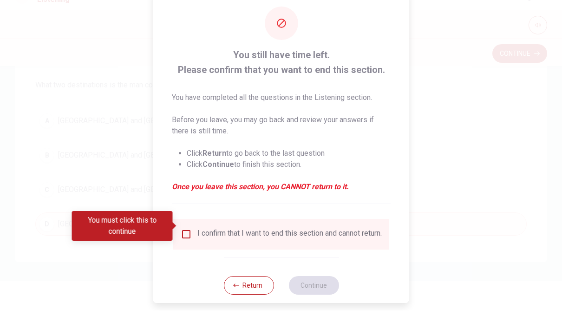
click at [214, 248] on div "I confirm that I want to end this section and cannot return." at bounding box center [289, 253] width 184 height 11
click at [187, 248] on input "You must click this to continue" at bounding box center [186, 253] width 11 height 11
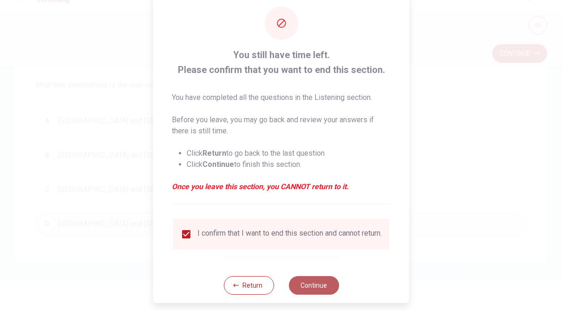
click at [309, 295] on button "Continue" at bounding box center [313, 304] width 50 height 19
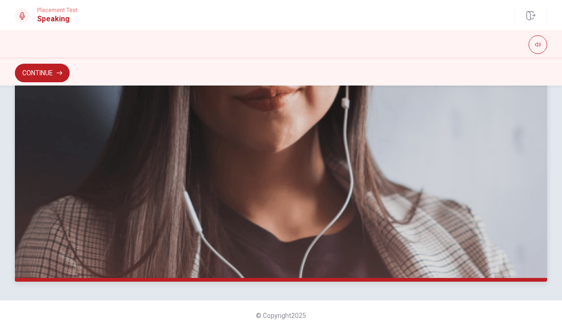
scroll to position [181, 0]
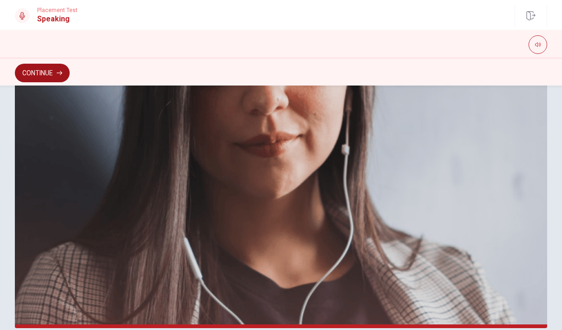
click at [32, 76] on button "Continue" at bounding box center [42, 73] width 55 height 19
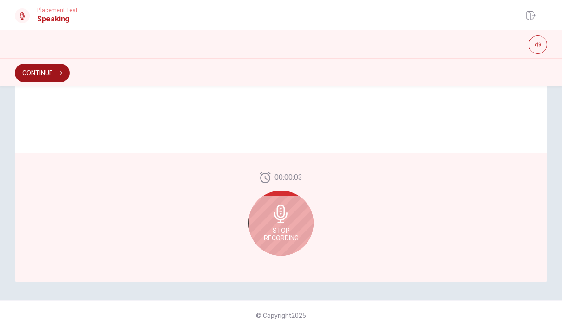
scroll to position [228, 0]
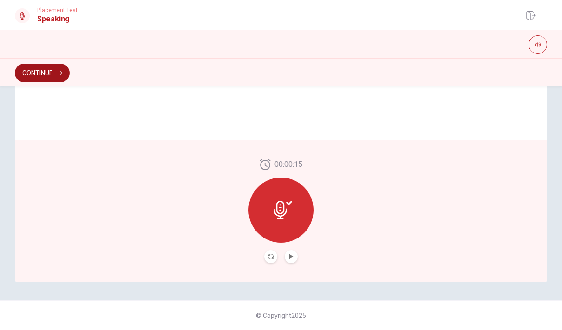
click at [23, 76] on button "Continue" at bounding box center [42, 73] width 55 height 19
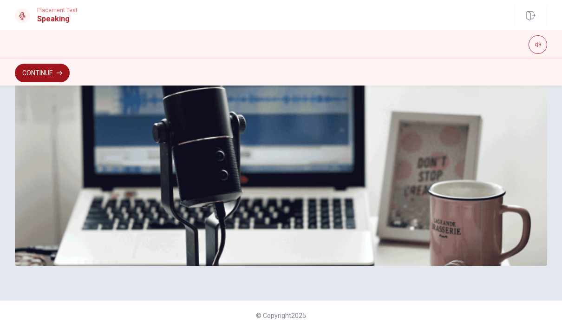
scroll to position [255, 0]
click at [30, 69] on button "Continue" at bounding box center [42, 73] width 55 height 19
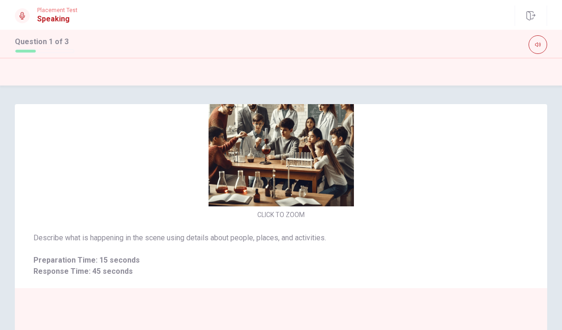
scroll to position [31, 0]
click at [500, 243] on span "Describe what is happening in the scene using details about people, places, and…" at bounding box center [280, 237] width 495 height 11
click at [511, 255] on div "Describe what is happening in the scene using details about people, places, and…" at bounding box center [280, 254] width 495 height 45
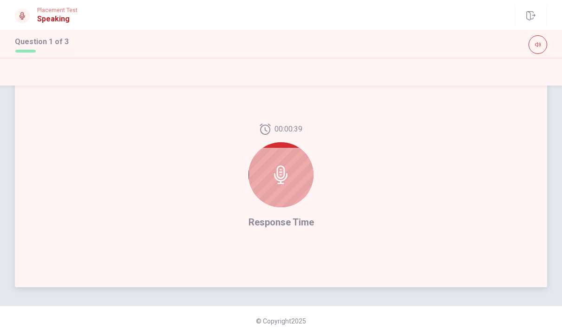
scroll to position [220, 0]
click at [296, 196] on div at bounding box center [280, 176] width 65 height 65
click at [292, 187] on div at bounding box center [280, 176] width 65 height 65
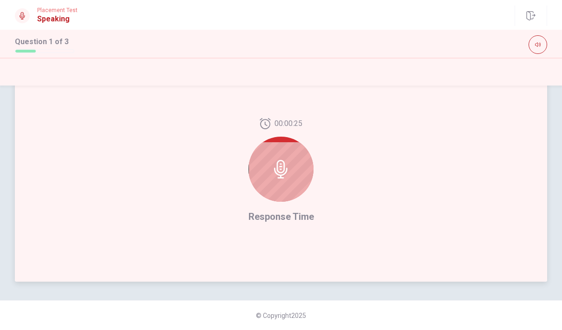
scroll to position [228, 0]
click at [298, 163] on div at bounding box center [280, 169] width 65 height 65
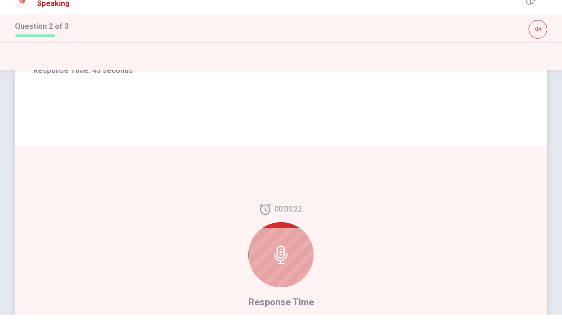
scroll to position [133, 0]
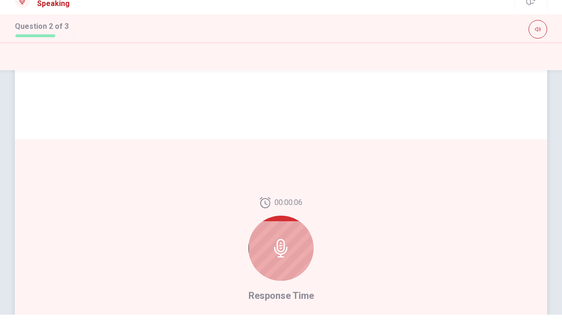
click at [296, 231] on div at bounding box center [280, 263] width 65 height 65
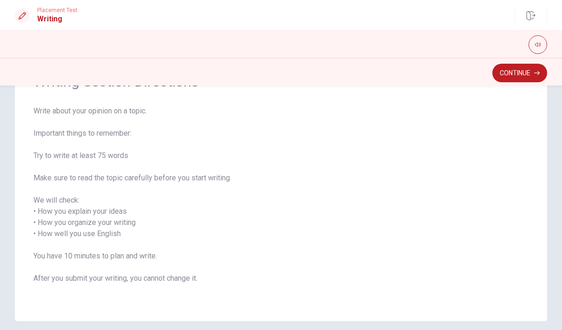
scroll to position [60, 0]
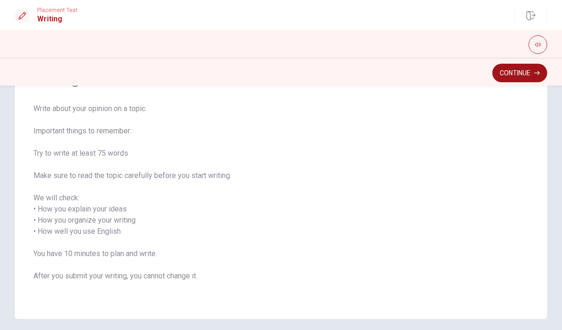
click at [529, 66] on button "Continue" at bounding box center [519, 73] width 55 height 19
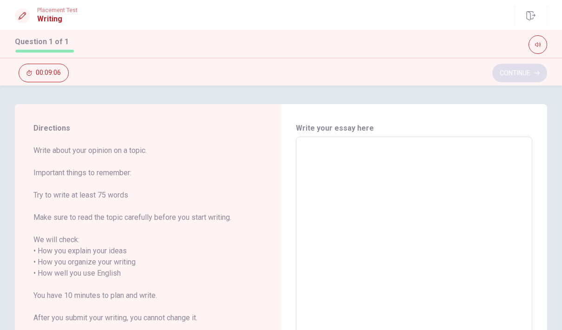
scroll to position [0, 0]
click at [378, 169] on textarea at bounding box center [413, 273] width 223 height 258
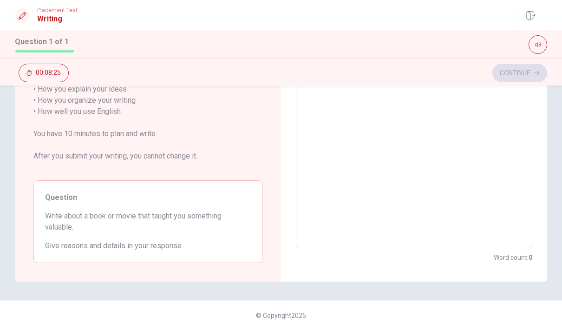
scroll to position [162, 0]
drag, startPoint x: 44, startPoint y: 198, endPoint x: 80, endPoint y: 204, distance: 36.7
click at [85, 210] on div "Question Write about a book or movie that taught you something valuable. Give r…" at bounding box center [147, 221] width 229 height 83
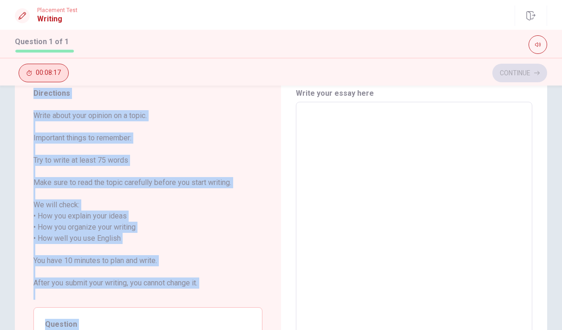
scroll to position [0, 0]
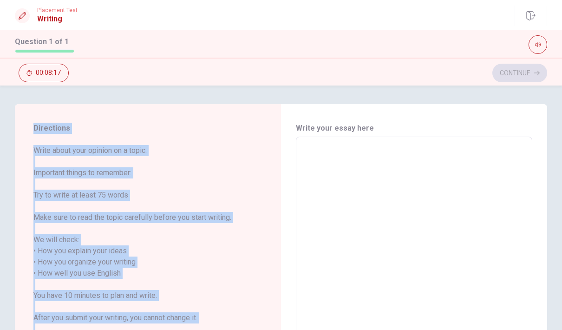
drag, startPoint x: 185, startPoint y: 241, endPoint x: 30, endPoint y: 123, distance: 195.5
click at [29, 123] on div "Directions Write about your opinion on a topic. Important things to remember: T…" at bounding box center [148, 273] width 266 height 339
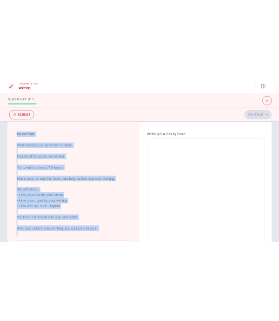
scroll to position [26, 0]
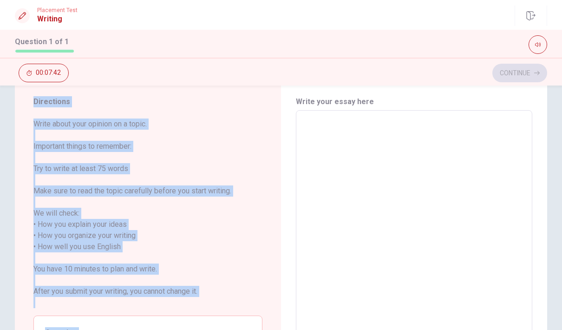
click at [341, 146] on textarea at bounding box center [413, 247] width 223 height 258
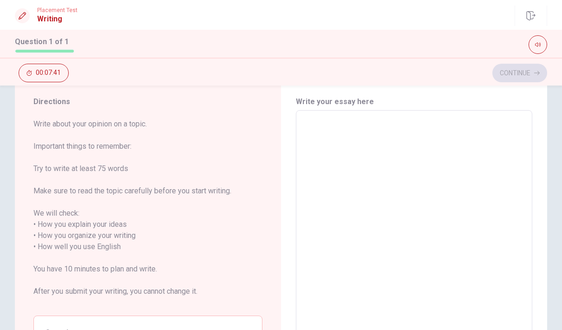
click at [343, 133] on textarea at bounding box center [413, 247] width 223 height 258
click at [338, 155] on textarea at bounding box center [413, 247] width 223 height 258
click at [316, 124] on textarea at bounding box center [413, 247] width 223 height 258
click at [318, 125] on textarea at bounding box center [413, 247] width 223 height 258
click at [406, 182] on textarea at bounding box center [413, 247] width 223 height 258
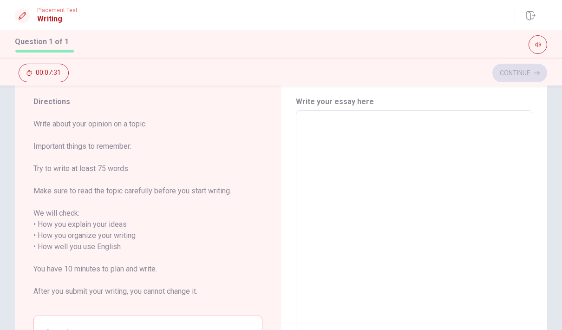
click at [405, 181] on textarea at bounding box center [413, 247] width 223 height 258
type textarea "T"
type textarea "x"
type textarea "Th"
type textarea "x"
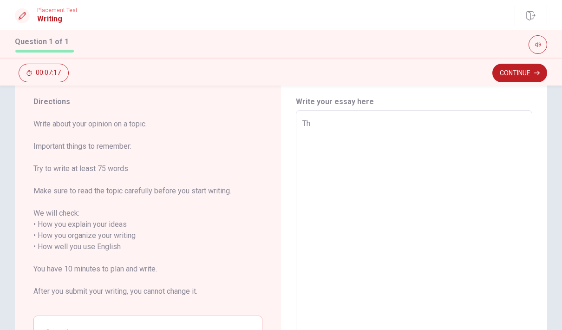
type textarea "The"
type textarea "x"
type textarea "The"
type textarea "x"
type textarea "The s"
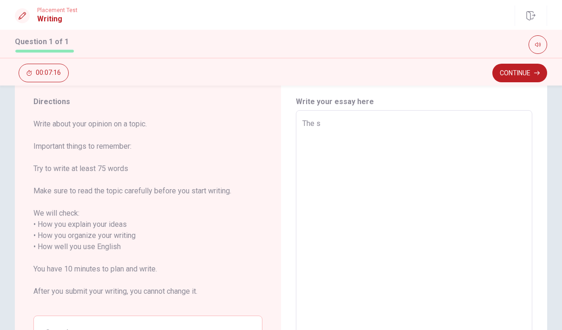
type textarea "x"
type textarea "The sh"
type textarea "x"
type textarea "The sha"
type textarea "x"
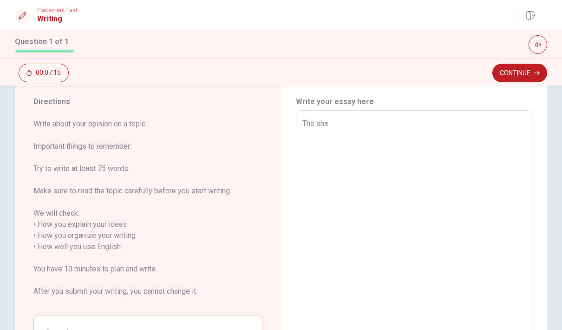
type textarea "The [PERSON_NAME]"
type textarea "x"
type textarea "The shaws"
type textarea "x"
type textarea "The shawsh"
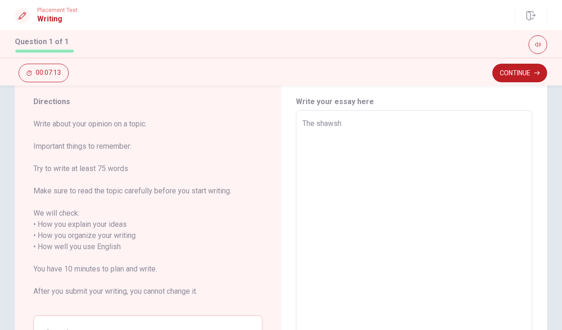
type textarea "x"
type textarea "The shawsha"
type textarea "x"
type textarea "The shawshan"
type textarea "x"
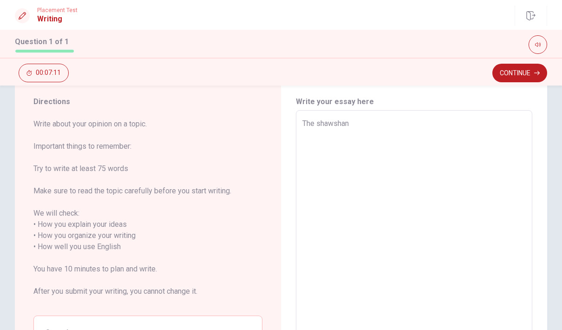
type textarea "The shawshank"
type textarea "x"
type textarea "The shawshank"
type textarea "x"
type textarea "The shawshank r"
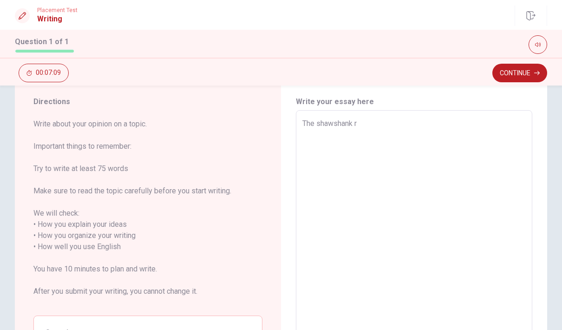
type textarea "x"
type textarea "The shawshank re"
type textarea "x"
type textarea "The shawshank red"
type textarea "x"
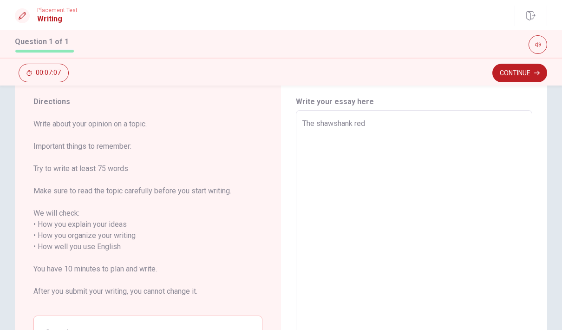
type textarea "The shawshank rede"
type textarea "x"
type textarea "The shawshank redem"
type textarea "x"
type textarea "The shawshank redemp"
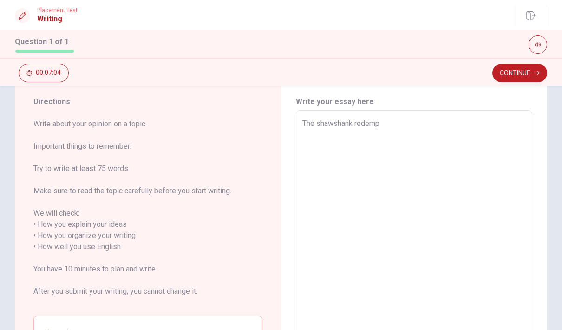
type textarea "x"
type textarea "The shawshank redempt"
type textarea "x"
type textarea "The shawshank redempti"
type textarea "x"
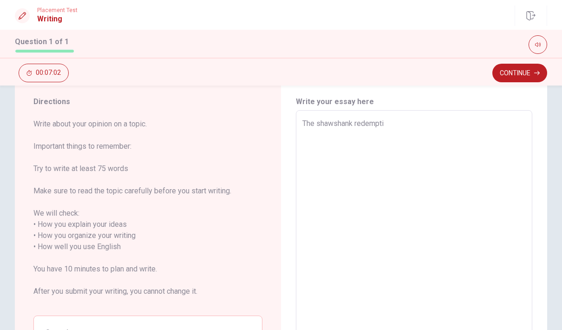
type textarea "The shawshank redemptio"
type textarea "x"
type textarea "The shawshank redemption"
type textarea "x"
type textarea "The shawshank redemption"
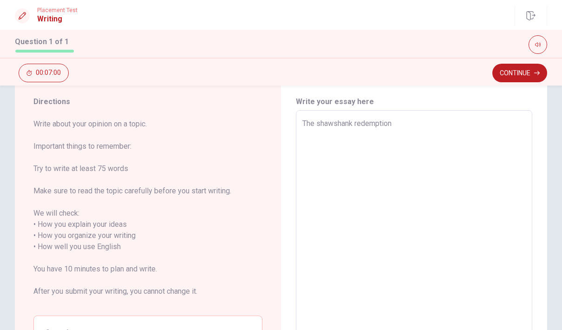
type textarea "x"
type textarea "The shawshank redemption T"
type textarea "x"
type textarea "The shawshank redemption Tu"
type textarea "x"
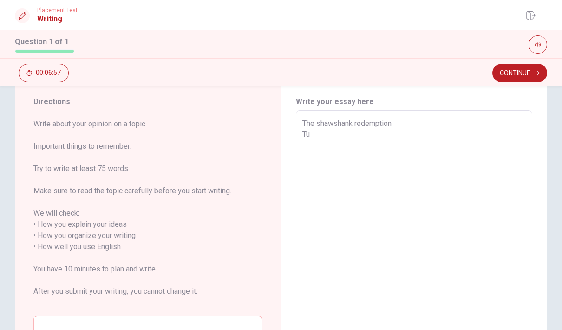
type textarea "The shawshank redemption T"
type textarea "x"
type textarea "The shawshank redemption Ta"
type textarea "x"
type textarea "The shawshank redemption Tau"
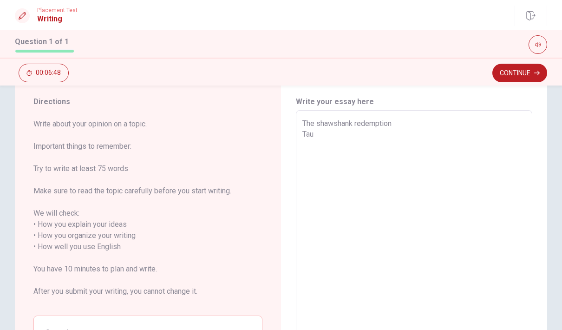
type textarea "x"
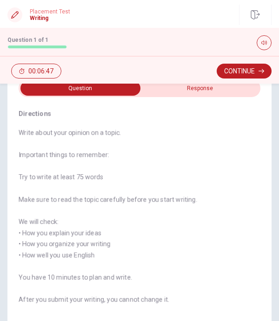
type textarea "x"
checkbox input "true"
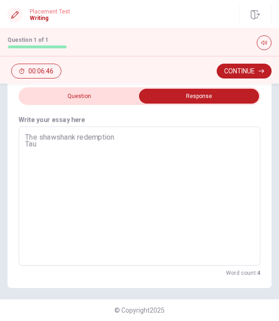
scroll to position [19, 0]
click at [46, 155] on textarea "The shawshank redemption Tau" at bounding box center [139, 196] width 228 height 124
click at [52, 135] on textarea "The shawshank redemption Tau" at bounding box center [139, 196] width 228 height 124
click at [45, 139] on textarea "The shawshank redemption Tau" at bounding box center [139, 196] width 228 height 124
click at [135, 139] on textarea "The shawshank redemption Tau" at bounding box center [139, 196] width 228 height 124
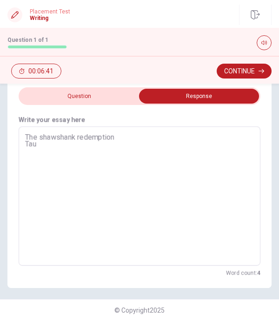
click at [79, 130] on div "The shawshank redemption Tau x ​" at bounding box center [139, 195] width 241 height 139
type textarea "x"
type textarea "The shawshank redemption> Tau"
type textarea "x"
type textarea "The shawshank redemption> Tau"
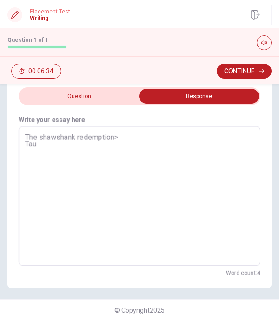
click at [20, 136] on div "The shawshank redemption> Tau x ​" at bounding box center [139, 195] width 241 height 139
click at [27, 135] on textarea "The shawshank redemption> Tau" at bounding box center [139, 196] width 228 height 124
type textarea "x"
type textarea ",The shawshank redemption> Tau"
type textarea "x"
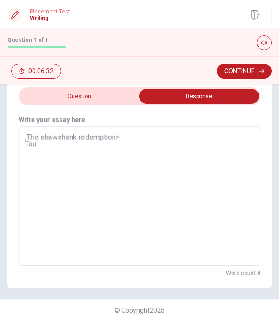
type textarea "The shawshank redemption> Tau"
type textarea "x"
type textarea ",The shawshank redemption> Tau"
type textarea "x"
type textarea "The shawshank redemption> Tau"
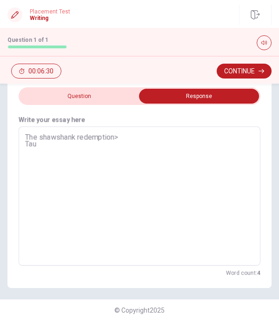
type textarea "x"
type textarea "<The shawshank redemption> Tau"
click at [161, 135] on textarea "<The shawshank redemption> Tau" at bounding box center [139, 196] width 228 height 124
type textarea "x"
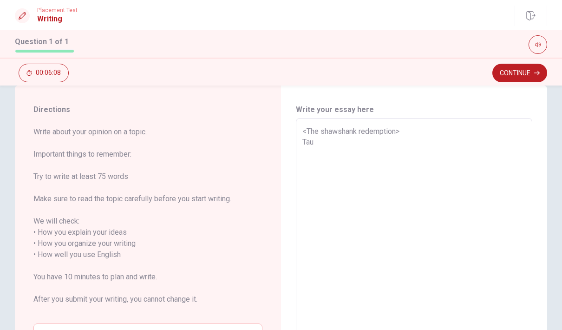
click at [429, 183] on textarea "<The shawshank redemption> Tau" at bounding box center [413, 255] width 223 height 258
click at [428, 165] on textarea "<The shawshank redemption> Tau" at bounding box center [413, 255] width 223 height 258
type textarea "x"
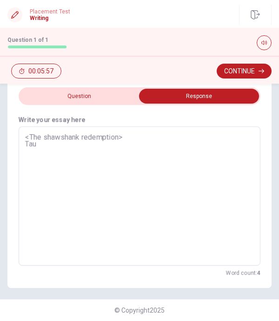
click at [47, 149] on textarea "<The shawshank redemption> Tau" at bounding box center [139, 196] width 228 height 124
type textarea "x"
type textarea "<The shawshank redemption> TauG"
type textarea "x"
type textarea "<The shawshank redemption> TauGh"
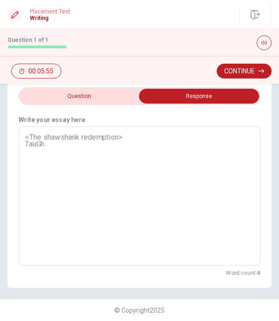
type textarea "x"
type textarea "<The shawshank redemption> TauGht"
type textarea "x"
type textarea "<The shawshank redemption> TauGht"
type textarea "x"
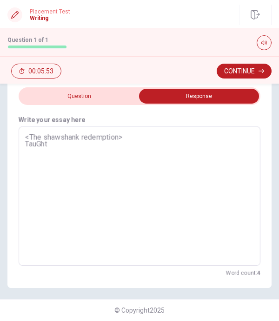
type textarea "<The shawshank redemption> TauGht m"
type textarea "x"
type textarea "<The shawshank redemption> TauGht me"
type textarea "x"
type textarea "<The shawshank redemption> TauGht me"
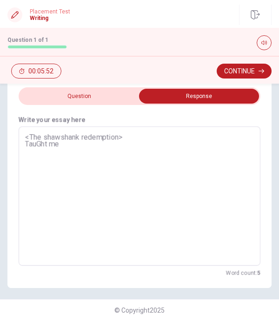
type textarea "x"
type textarea "<The shawshank redemption> TauGht me r"
type textarea "x"
type textarea "<The shawshank redemption> TauGht me re"
type textarea "x"
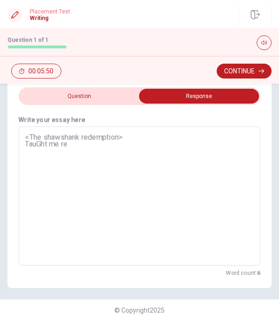
type textarea "<The shawshank redemption> TauGht me res"
type textarea "x"
type textarea "<The shawshank redemption> TauGht me resi"
type textarea "x"
type textarea "<The shawshank redemption> TauGht me resil"
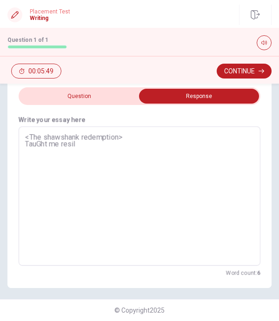
type textarea "x"
type textarea "<The shawshank redemption> TauGht me resili"
type textarea "x"
type textarea "<The shawshank redemption> TauGht me resilie"
type textarea "x"
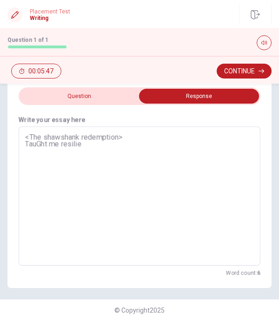
type textarea "<The shawshank redemption> TauGht me resilien"
type textarea "x"
type textarea "<The shawshank redemption> TauGht me resilienc"
type textarea "x"
type textarea "<The shawshank redemption> TauGht me resilience"
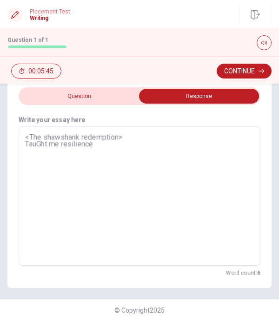
type textarea "x"
type textarea "<The shawshank redemption> TauGht me resilience."
type textarea "x"
type textarea "<The shawshank redemption> TauGht me resilience.A"
type textarea "x"
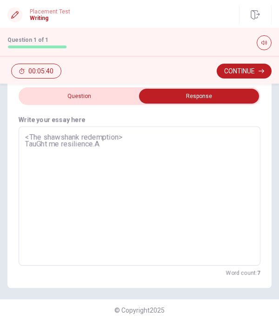
type textarea "<The shawshank redemption> TauGht me resilience.Ab"
type textarea "x"
type textarea "<The shawshank redemption> TauGht me resilience.A"
type textarea "x"
type textarea "<The shawshank redemption> TauGht me resilience.An"
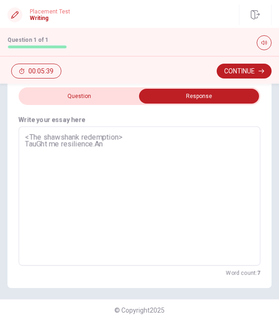
type textarea "x"
type textarea "<The shawshank redemption> TauGht me resilience.And"
type textarea "x"
type textarea "<The shawshank redemption> TauGht me resilience.[PERSON_NAME]"
type textarea "x"
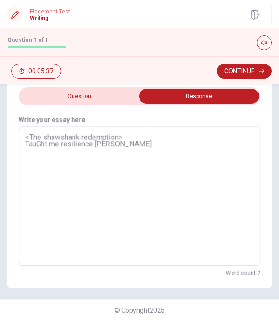
type textarea "<The shawshank redemption> TauGht me resilience.[PERSON_NAME],"
type textarea "x"
type textarea "<The shawshank redemption> TauGht me resilience.[PERSON_NAME],w"
type textarea "x"
type textarea "<The shawshank redemption> TauGht me resilience.[PERSON_NAME],wr"
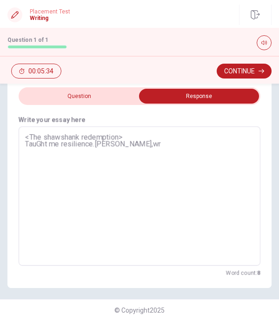
type textarea "x"
type textarea "<The shawshank redemption> TauGht me resilience.[PERSON_NAME],wro"
type textarea "x"
type textarea "<The shawshank redemption> TauGht me resilience.[PERSON_NAME],wron"
type textarea "x"
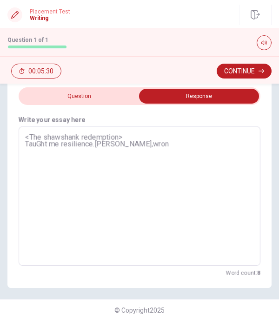
type textarea "<The shawshank redemption> TauGht me resilience.[PERSON_NAME],wrong"
type textarea "x"
type textarea "<The shawshank redemption> TauGht me resilience.[PERSON_NAME],wrongl"
type textarea "x"
type textarea "<The shawshank redemption> TauGht me resilience.[PERSON_NAME],wrongly"
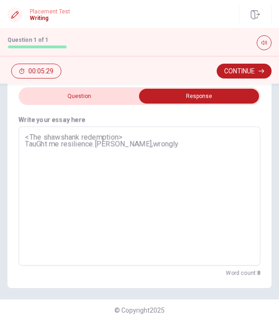
type textarea "x"
type textarea "<The shawshank redemption> TauGht me resilience.[PERSON_NAME],wrongly"
type textarea "x"
type textarea "<The shawshank redemption> TauGht me resilience.[PERSON_NAME],wrongly i"
type textarea "x"
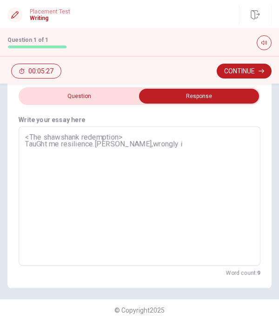
type textarea "<The shawshank redemption> TauGht me resilience.[PERSON_NAME],wrongly im"
type textarea "x"
type textarea "<The shawshank redemption> TauGht me resilience.[PERSON_NAME],wrongly imp"
type textarea "x"
type textarea "<The shawshank redemption> TauGht me resilience.[PERSON_NAME],wrongly impe"
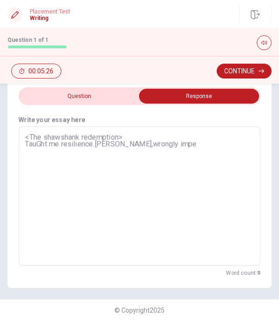
type textarea "x"
type textarea "<The shawshank redemption> TauGht me resilience.[PERSON_NAME],wrongly imp"
type textarea "x"
type textarea "<The shawshank redemption> TauGht me resilience.[PERSON_NAME],wrongly impr"
type textarea "x"
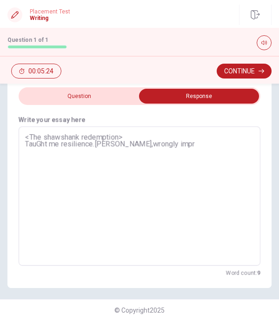
type textarea "<The shawshank redemption> TauGht me resilience.[PERSON_NAME],wrongly impri"
type textarea "x"
type textarea "<The shawshank redemption> TauGht me resilience.[PERSON_NAME],wrongly impris"
type textarea "x"
type textarea "<The shawshank redemption> TauGht me resilience.[PERSON_NAME],wrongly impriso"
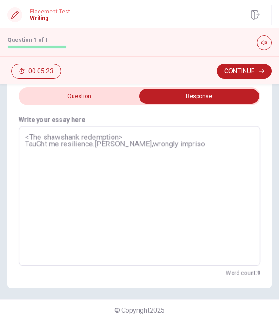
type textarea "x"
type textarea "<The shawshank redemption> TauGht me resilience.[PERSON_NAME],wrongly imprison"
type textarea "x"
type textarea "<The shawshank redemption> TauGht me resilience.[PERSON_NAME],wrongly imprisonr"
type textarea "x"
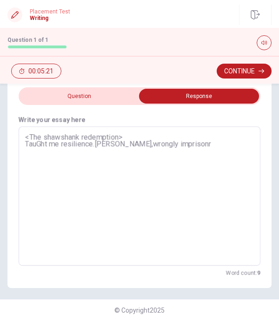
type textarea "<The shawshank redemption> TauGht me resilience.[PERSON_NAME],wrongly imprison"
type textarea "x"
type textarea "<The shawshank redemption> TauGht me resilience.[PERSON_NAME],wrongly imprisone"
type textarea "x"
type textarea "<The shawshank redemption> TauGht me resilience.[PERSON_NAME],wrongly imprisoned"
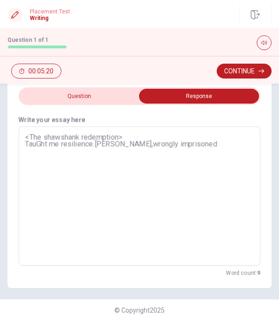
type textarea "x"
type textarea "<The shawshank redemption> TauGht me resilience.[PERSON_NAME],wrongly imprisone…"
type textarea "x"
type textarea "<The shawshank redemption> TauGht me resilience.[PERSON_NAME],wrongly imprisone…"
type textarea "x"
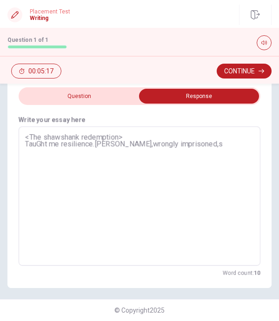
type textarea "<The shawshank redemption> TauGht me resilience.[PERSON_NAME],wrongly imprisone…"
type textarea "x"
type textarea "<The shawshank redemption> TauGht me resilience.[PERSON_NAME],wrongly imprisone…"
type textarea "x"
type textarea "<The shawshank redemption> TauGht me resilience.[PERSON_NAME],wrongly imprisone…"
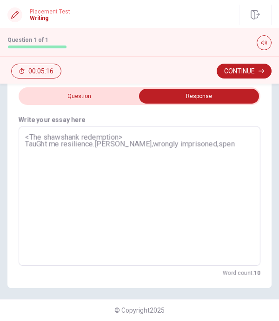
type textarea "x"
type textarea "<The shawshank redemption> TauGht me resilience.[PERSON_NAME],wrongly imprisone…"
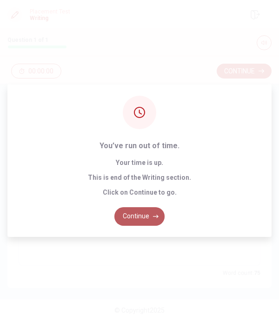
click at [148, 226] on button "Continue" at bounding box center [139, 216] width 50 height 19
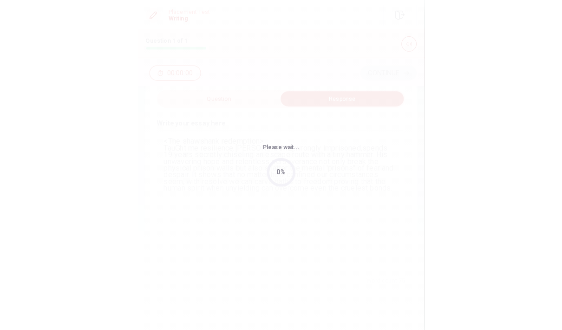
scroll to position [0, 0]
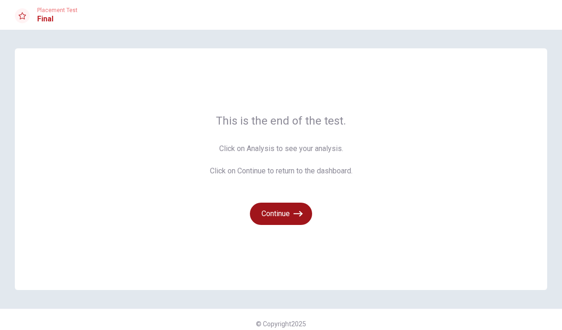
click at [291, 222] on button "Continue" at bounding box center [281, 213] width 62 height 22
